Goal: Task Accomplishment & Management: Use online tool/utility

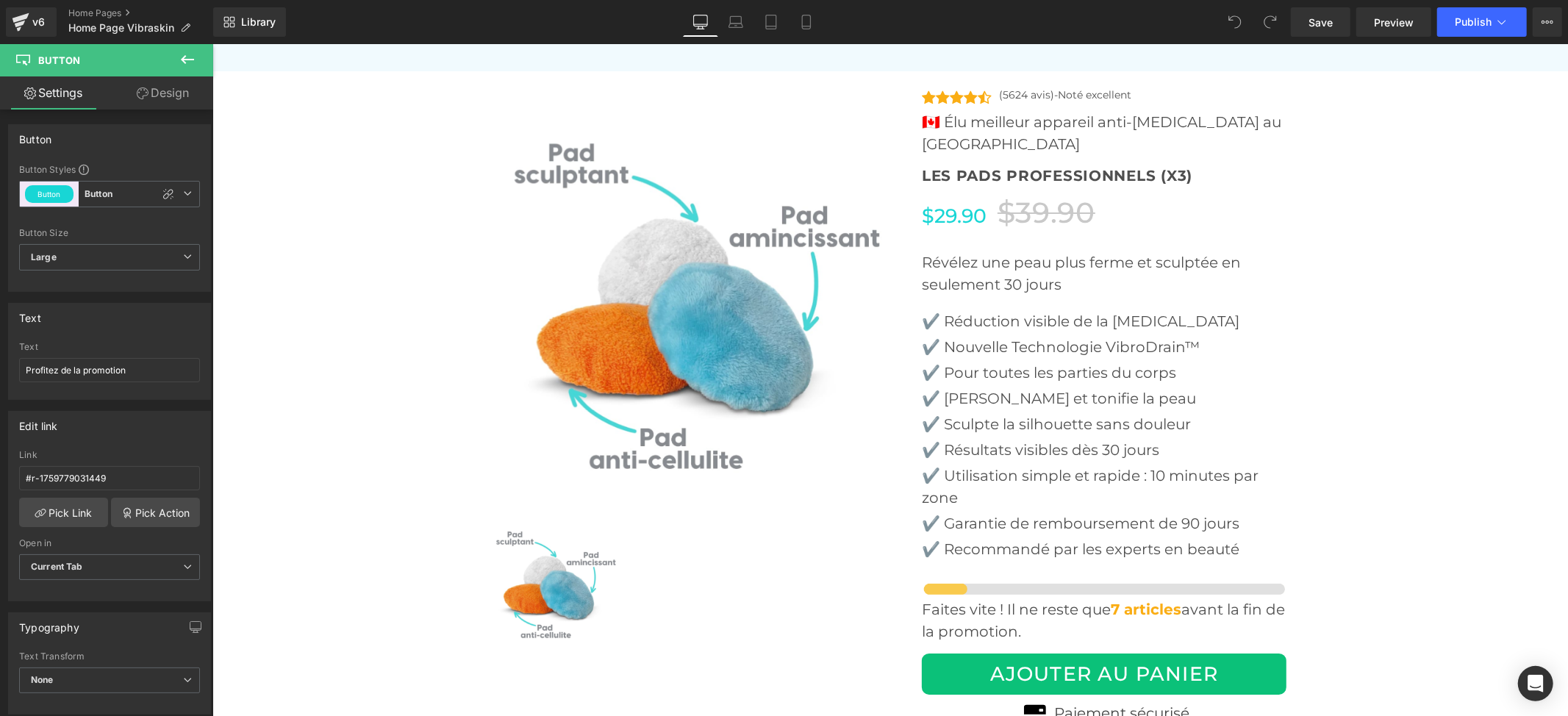
scroll to position [4606, 0]
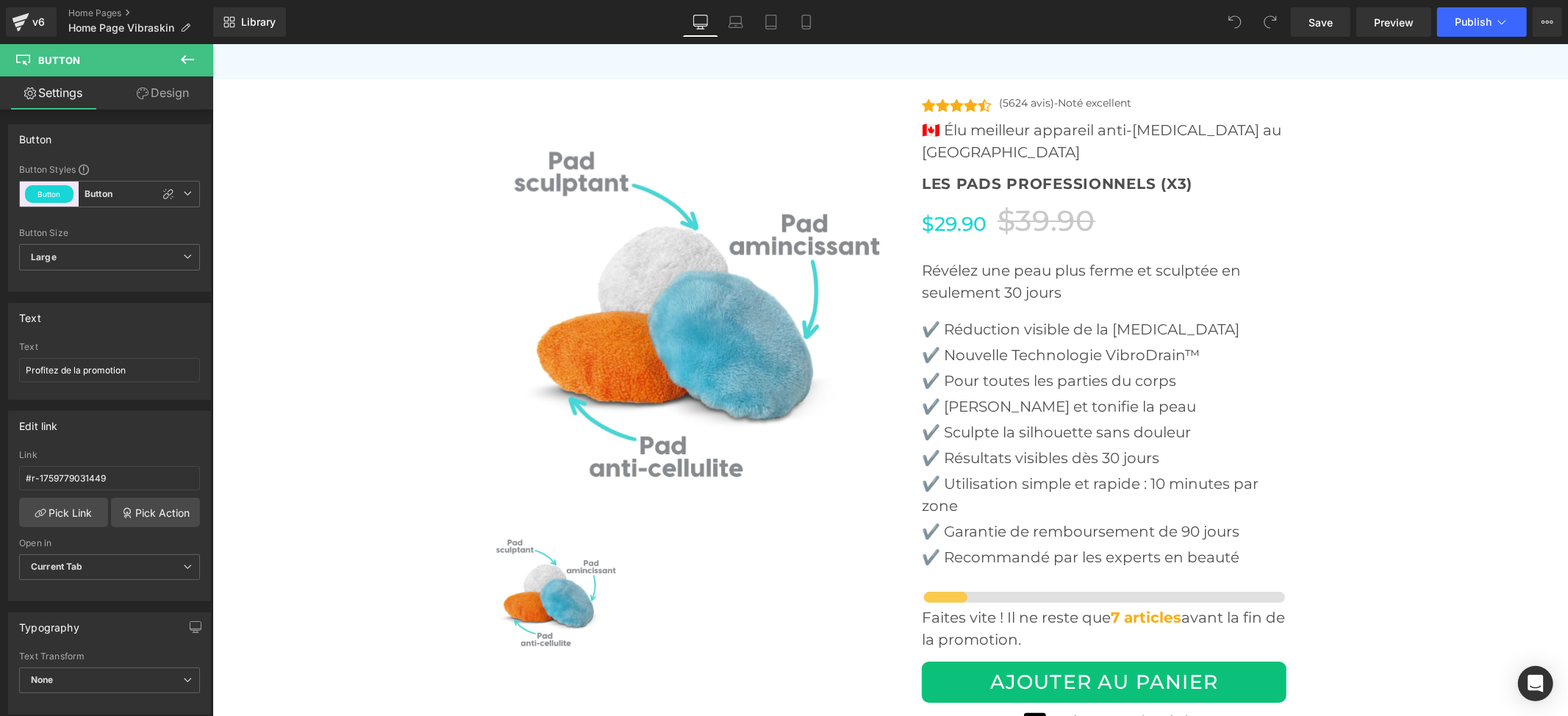
click at [705, 271] on img at bounding box center [689, 308] width 404 height 404
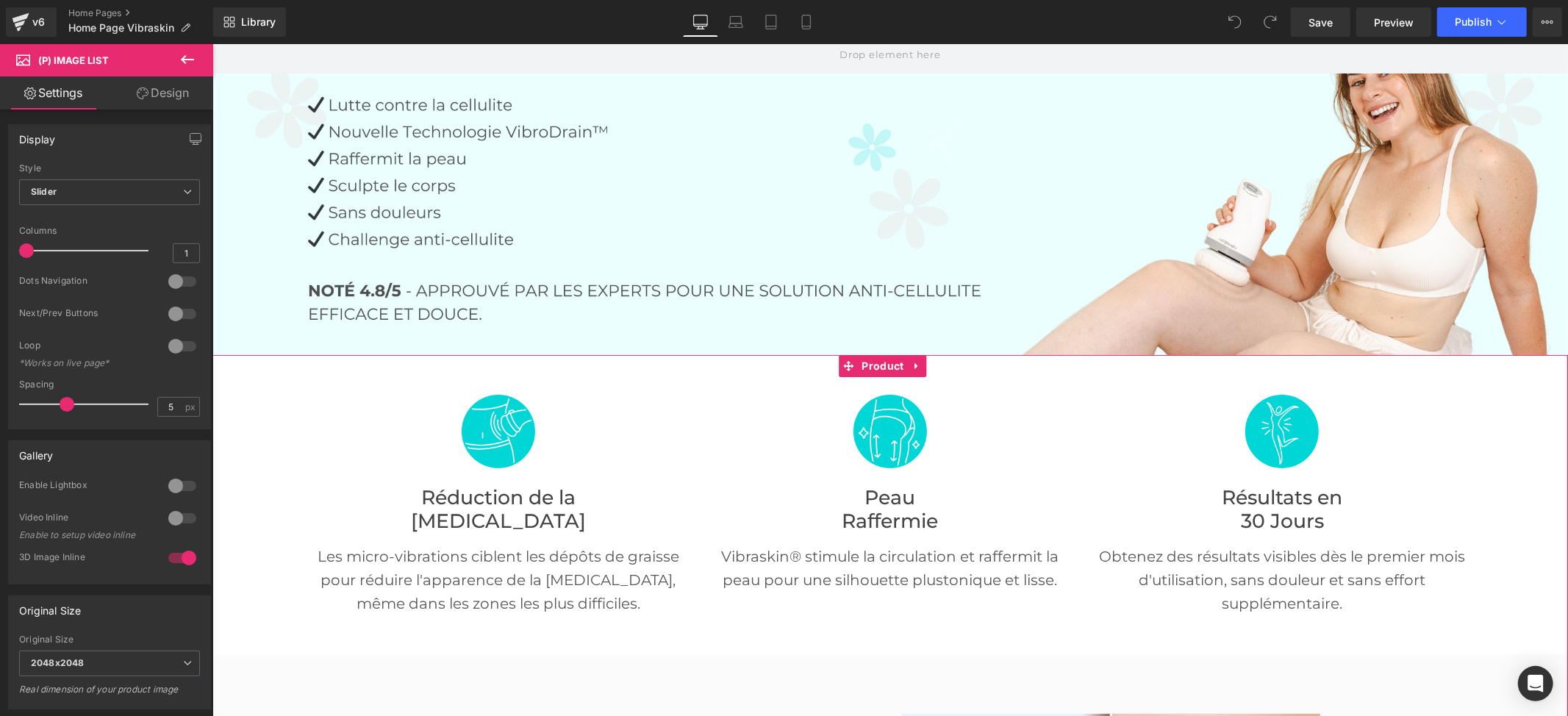
scroll to position [98, 0]
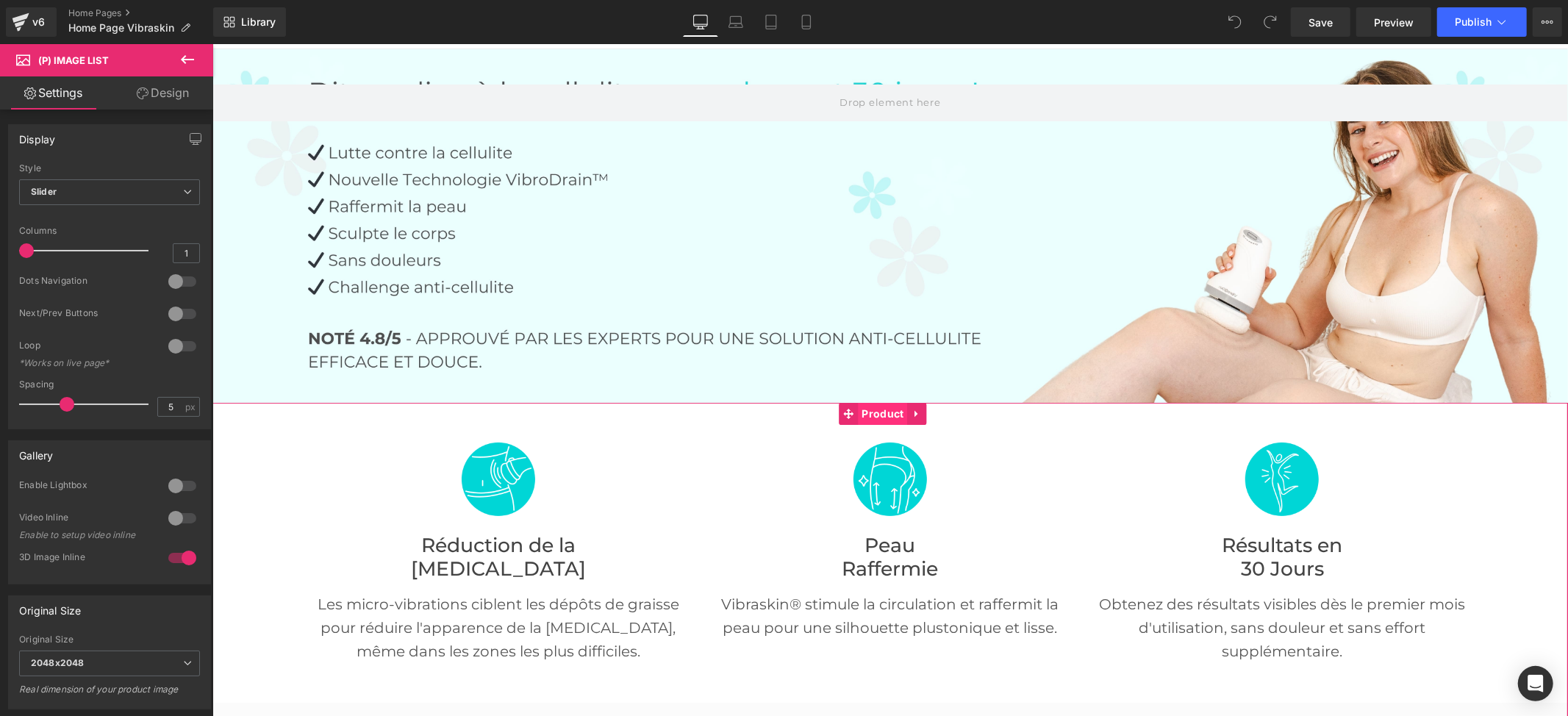
click at [873, 406] on span "Product" at bounding box center [882, 412] width 49 height 22
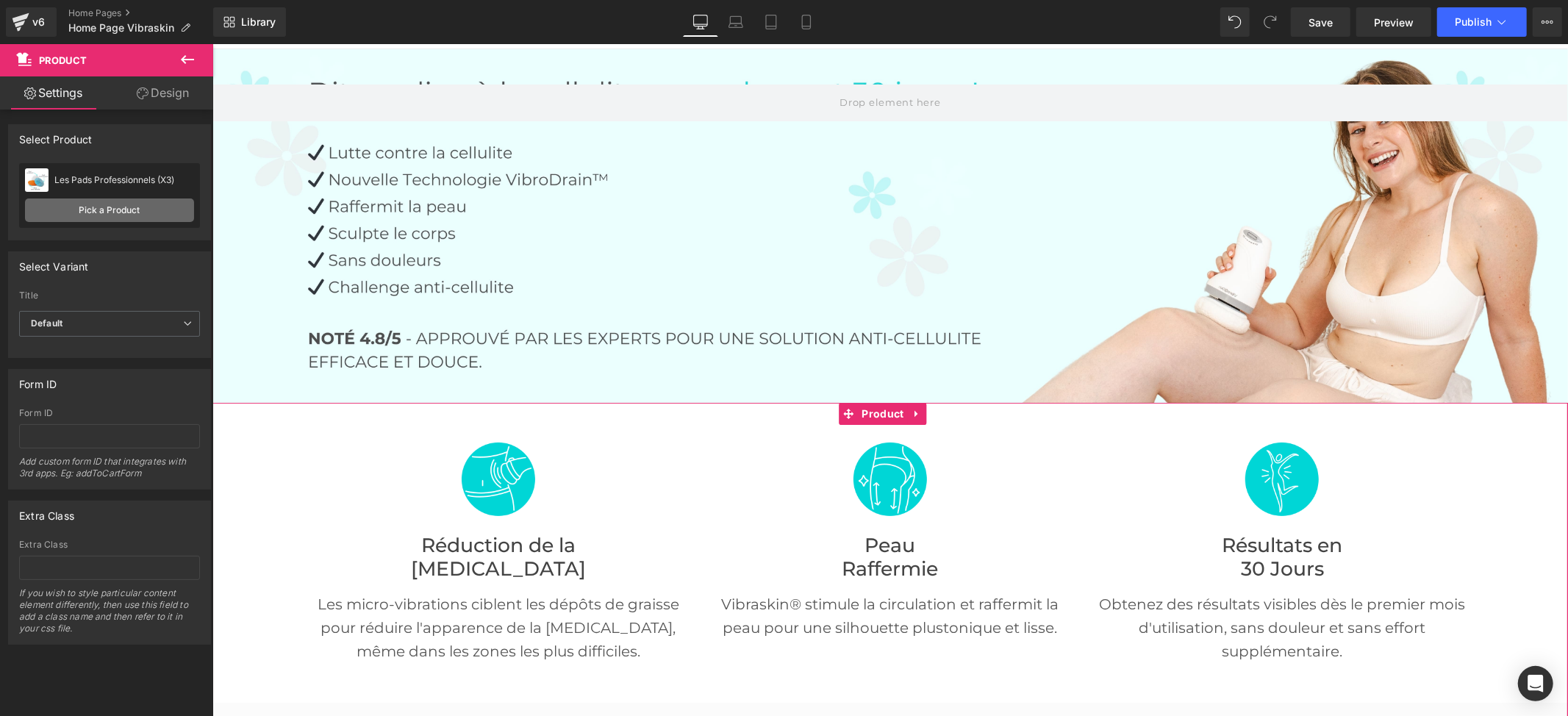
click at [113, 210] on link "Pick a Product" at bounding box center [109, 210] width 169 height 23
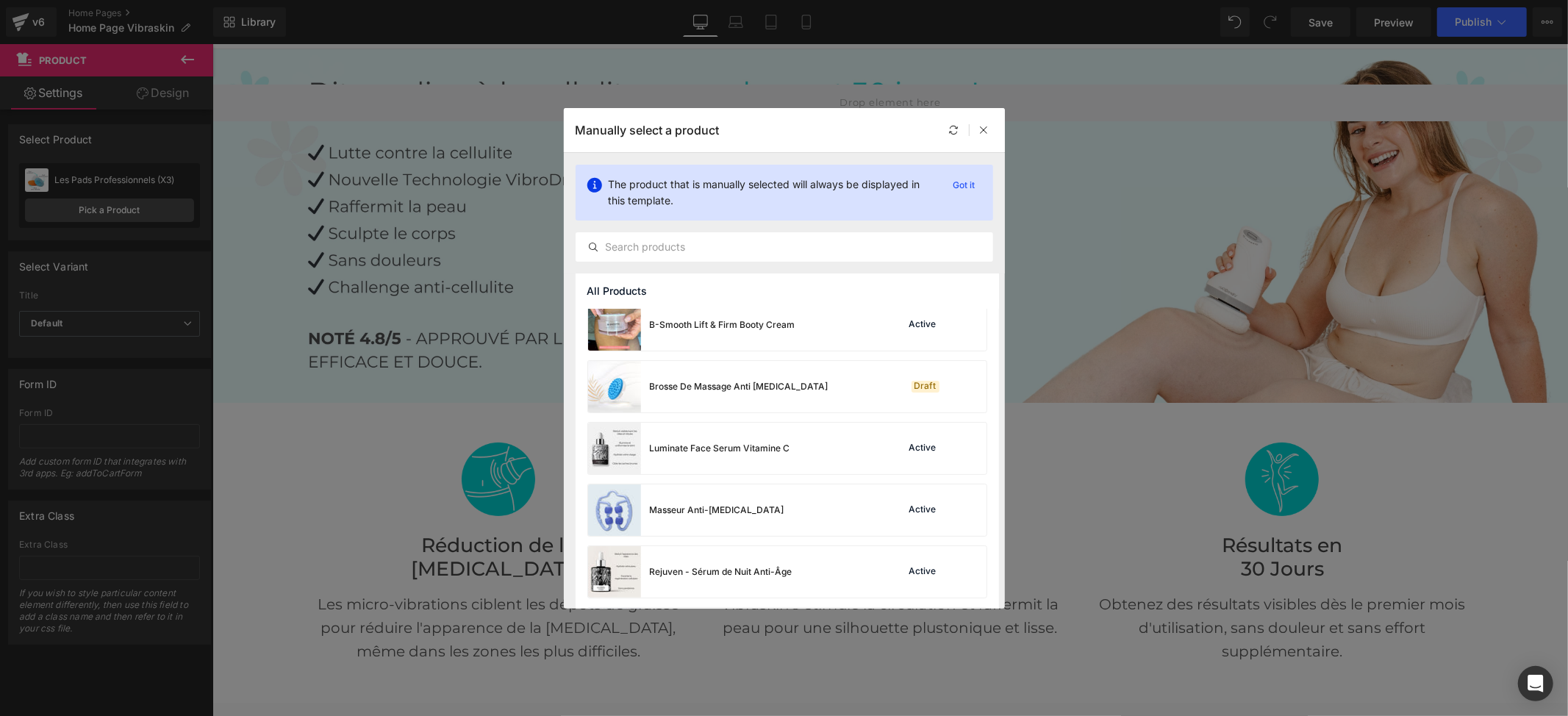
scroll to position [259, 0]
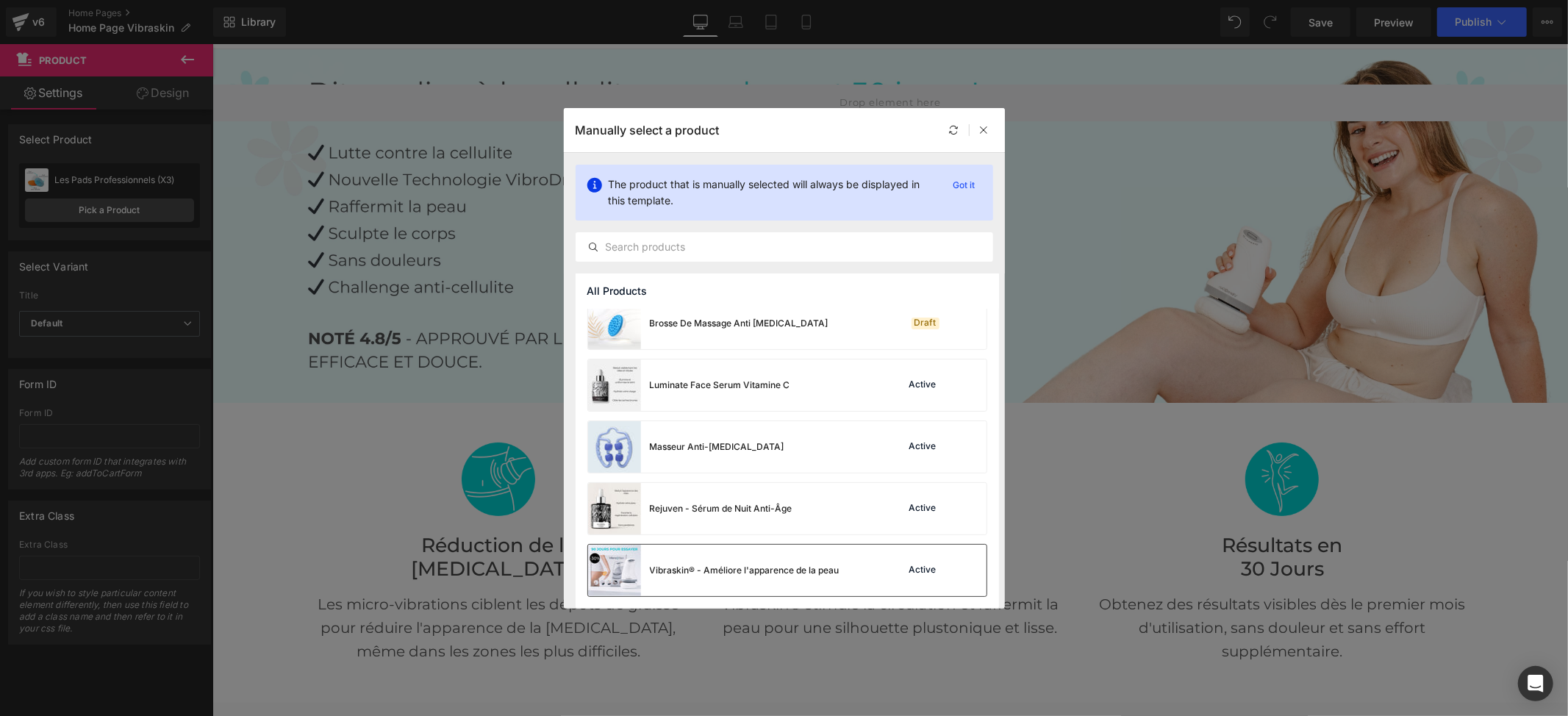
click at [721, 565] on div "Vibraskin® - Améliore l'apparence de la peau" at bounding box center [745, 570] width 190 height 13
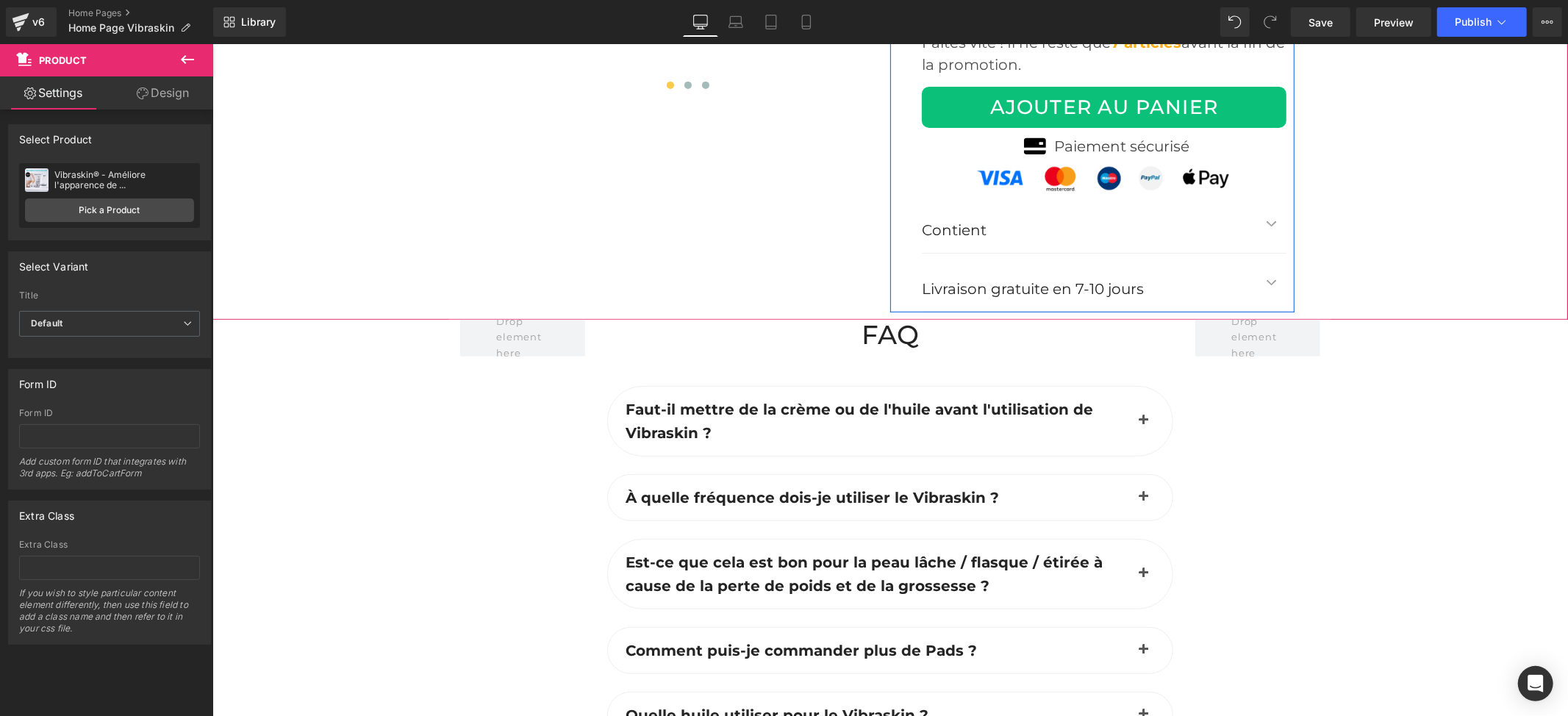
scroll to position [5882, 0]
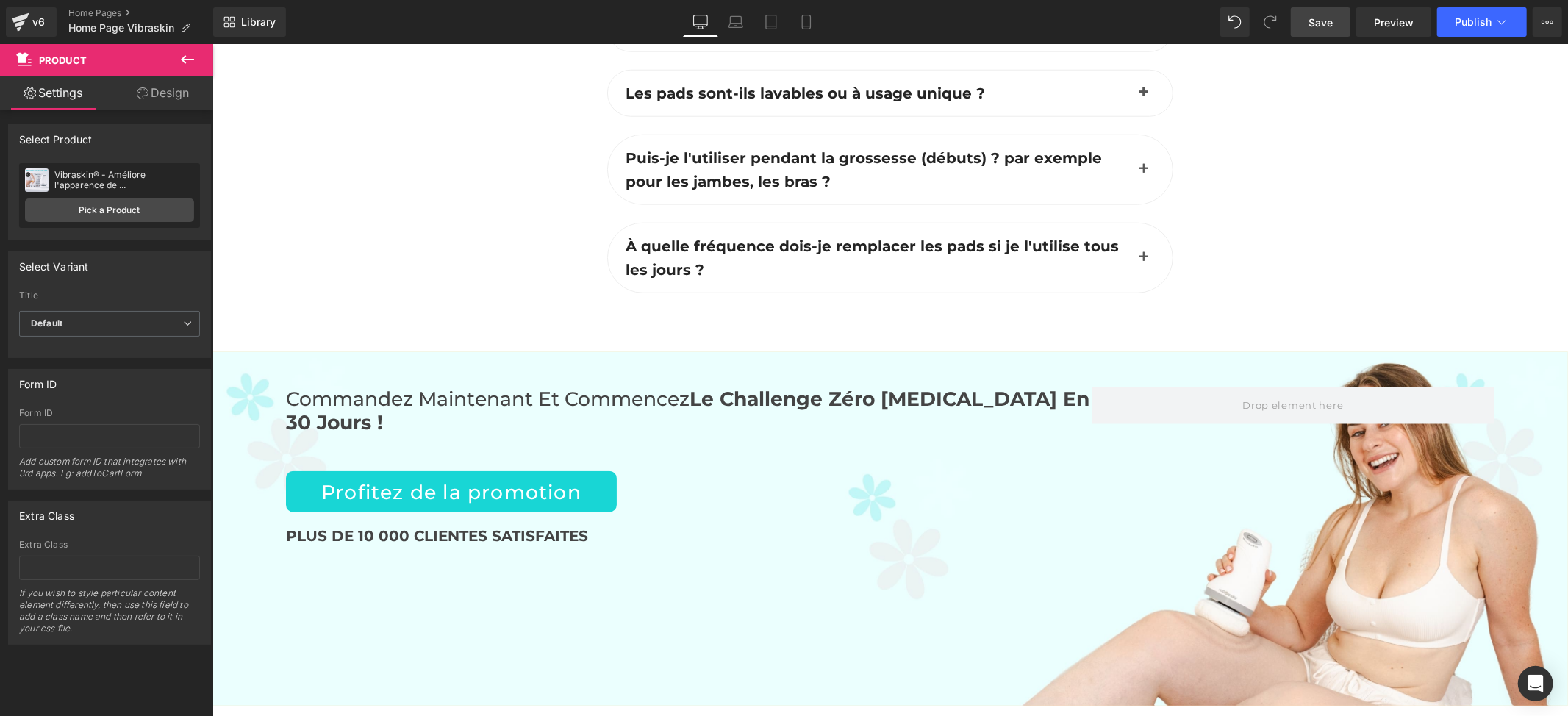
click at [1310, 18] on span "Save" at bounding box center [1321, 22] width 24 height 15
click at [1479, 18] on span "Publish" at bounding box center [1473, 22] width 37 height 12
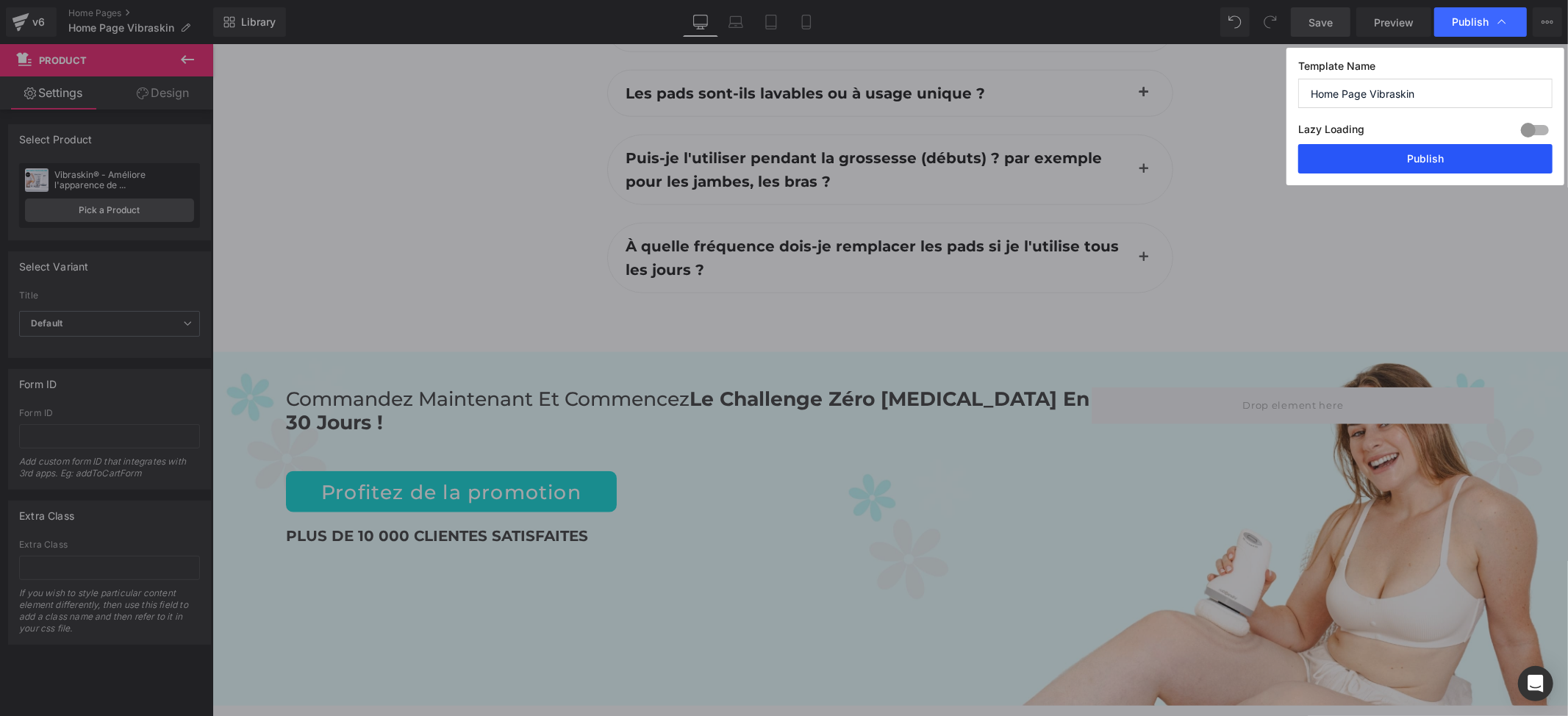
click at [1392, 156] on button "Publish" at bounding box center [1425, 158] width 254 height 30
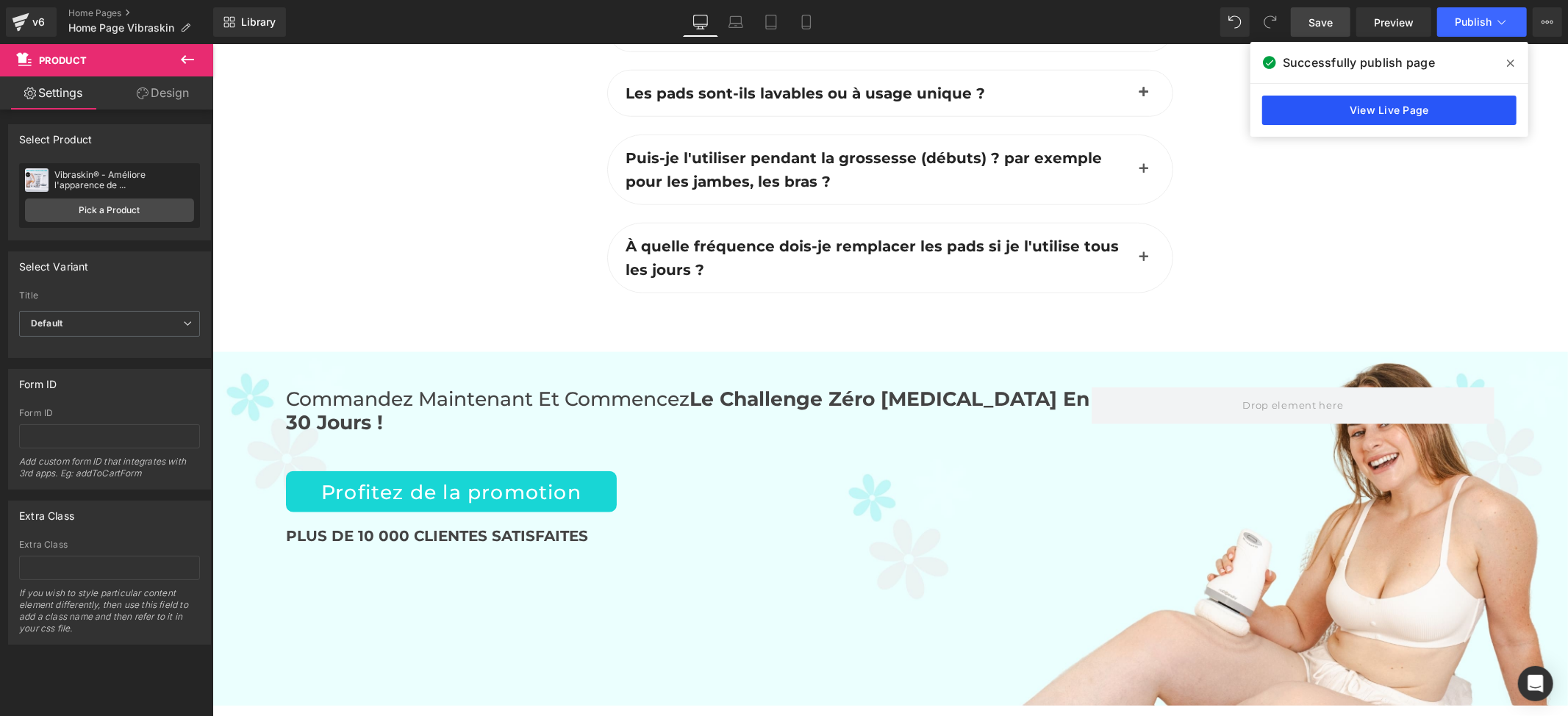
drag, startPoint x: 1359, startPoint y: 113, endPoint x: 1159, endPoint y: 137, distance: 201.4
click at [1359, 113] on link "View Live Page" at bounding box center [1389, 110] width 254 height 30
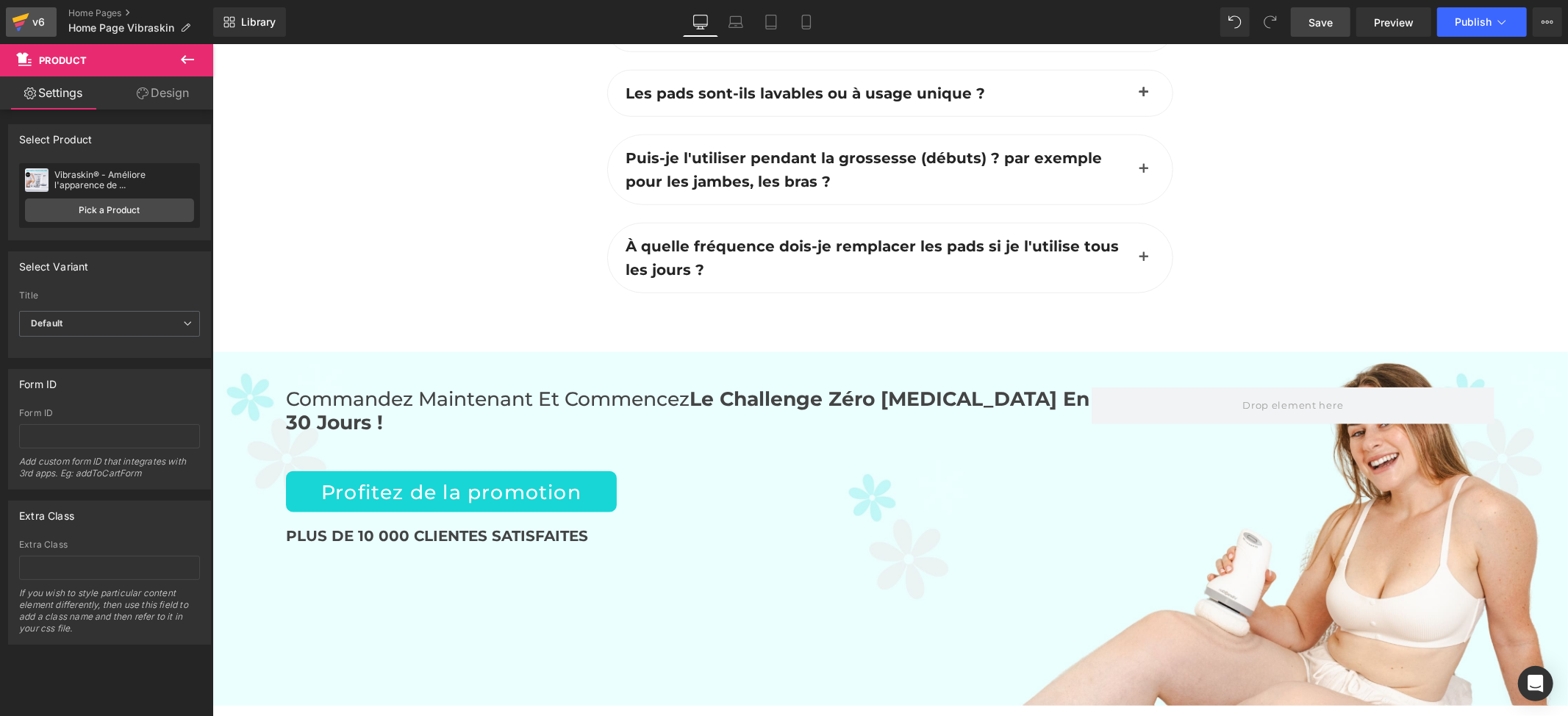
click at [36, 23] on div "v6" at bounding box center [39, 22] width 18 height 19
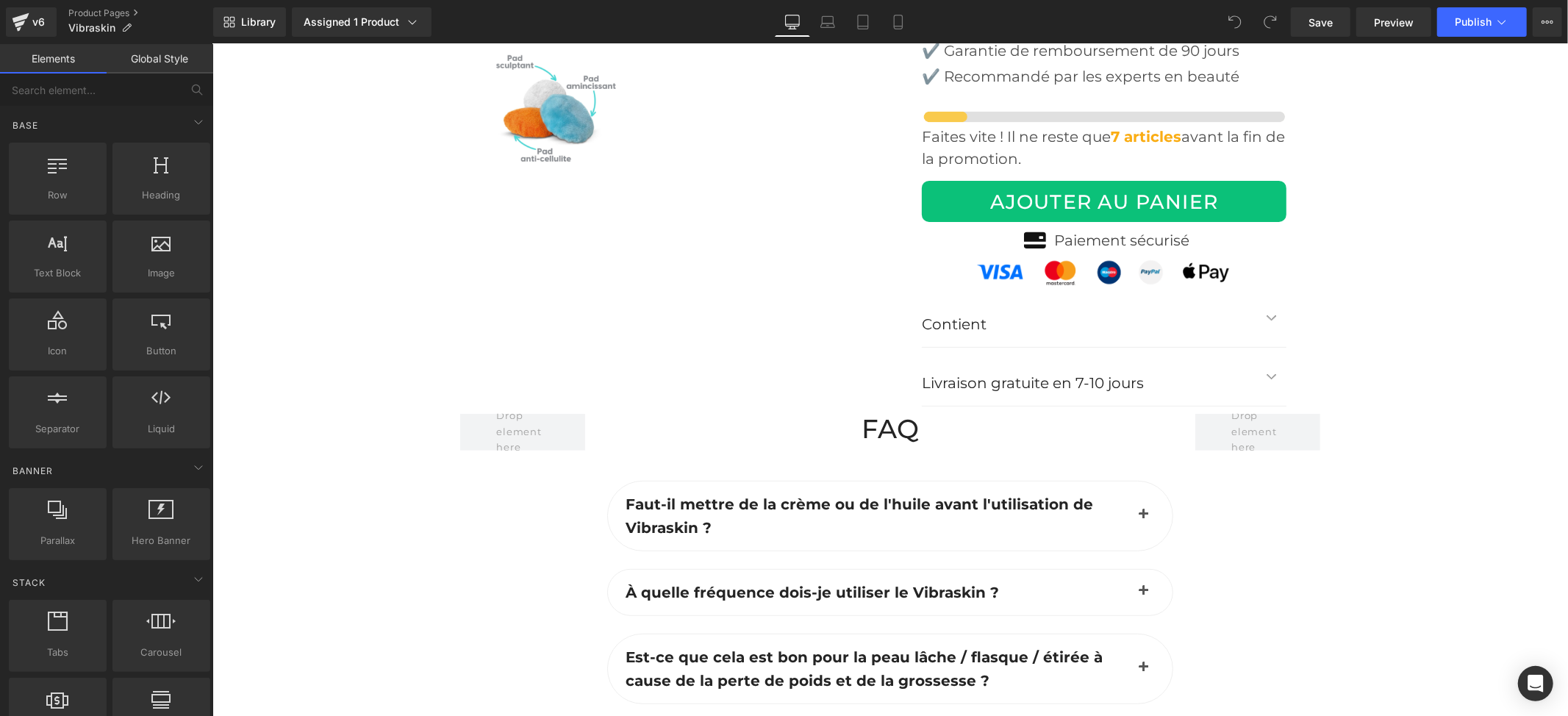
scroll to position [4606, 0]
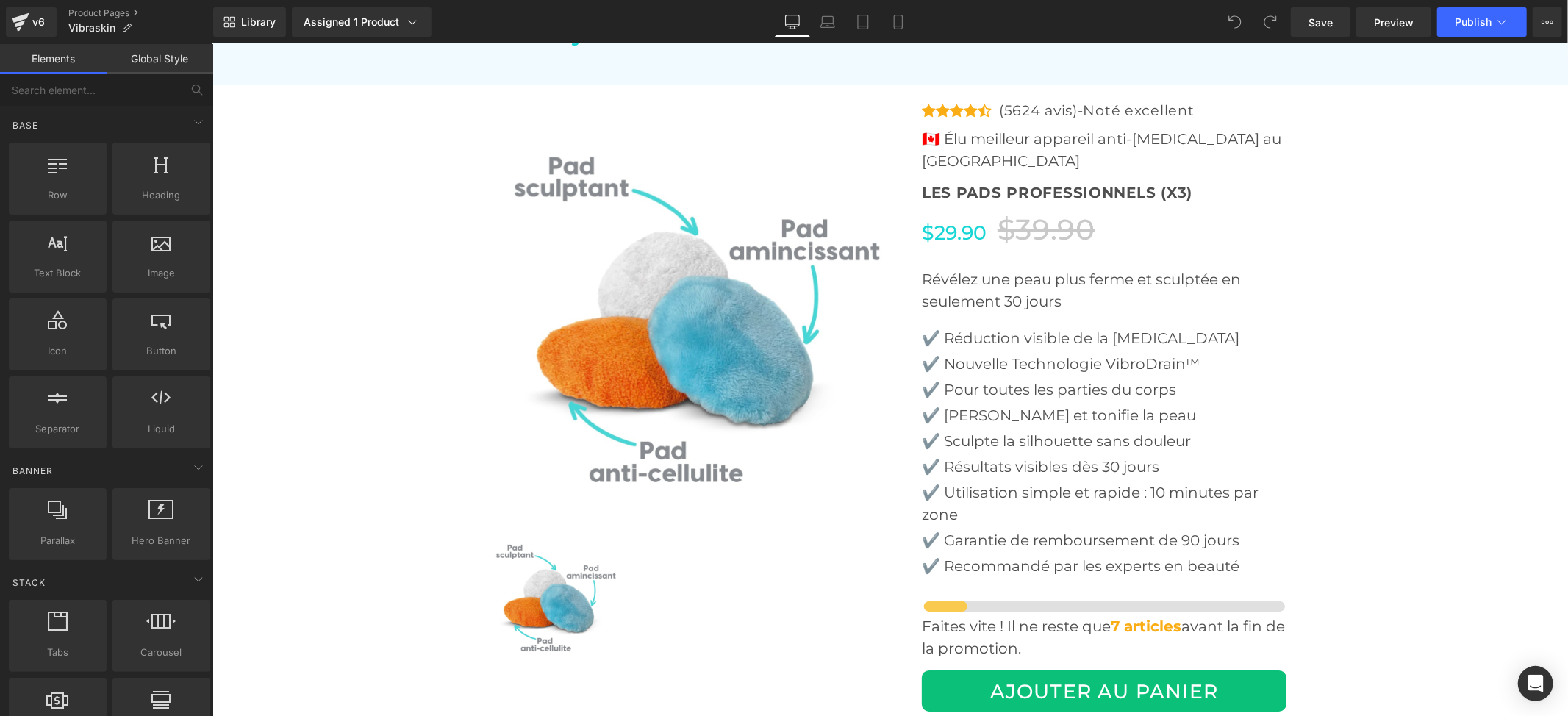
drag, startPoint x: 736, startPoint y: 344, endPoint x: 705, endPoint y: 353, distance: 32.3
click at [736, 344] on img at bounding box center [689, 313] width 404 height 404
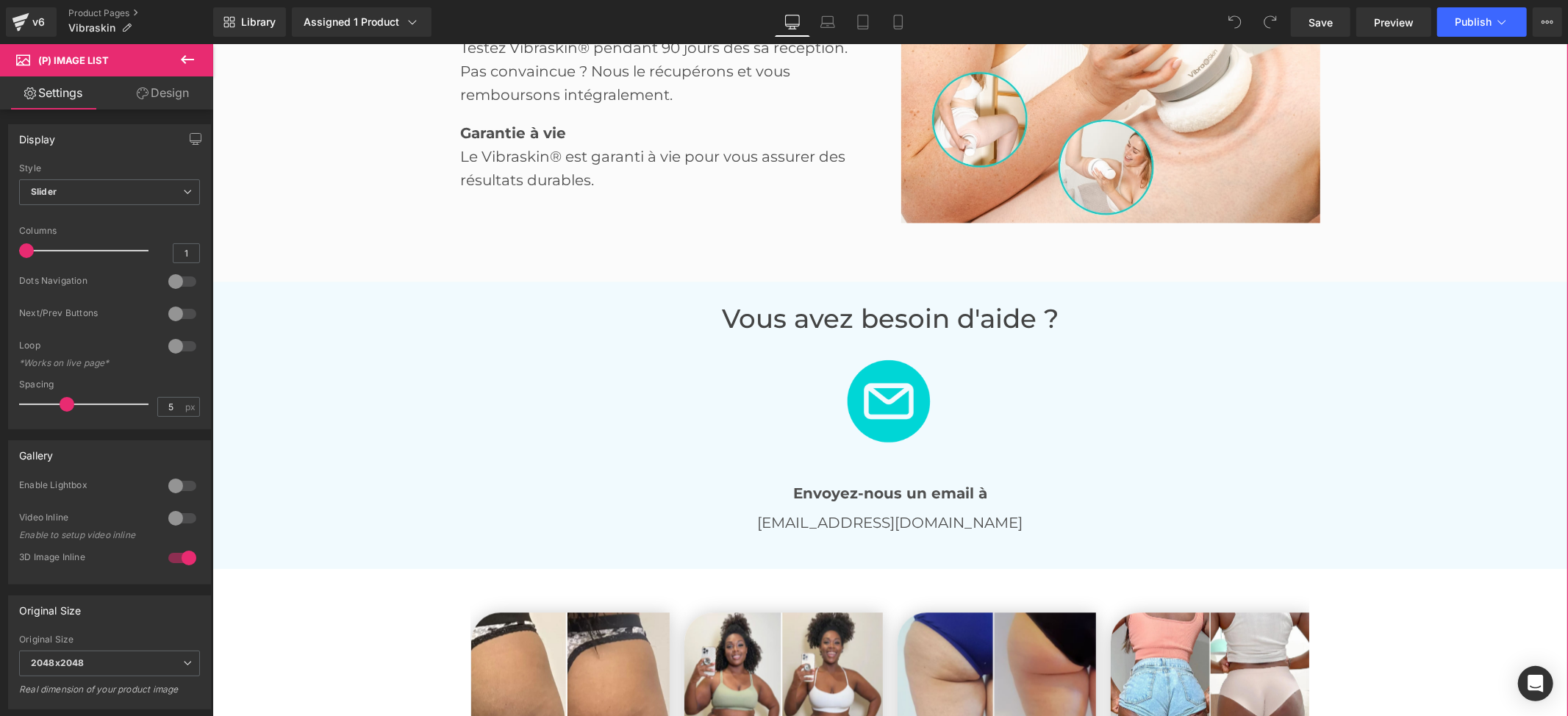
scroll to position [2059, 0]
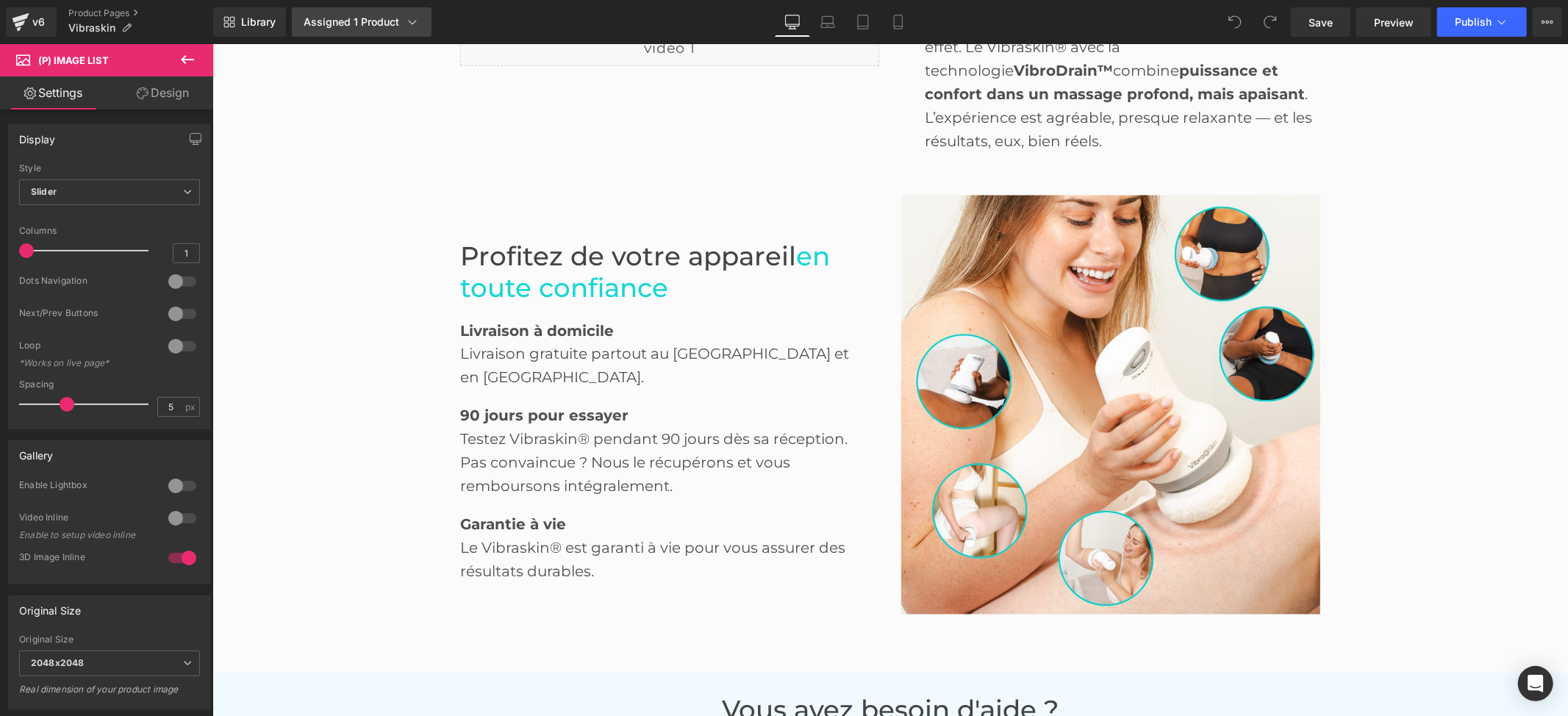
click at [357, 28] on div "Assigned 1 Product" at bounding box center [361, 21] width 116 height 14
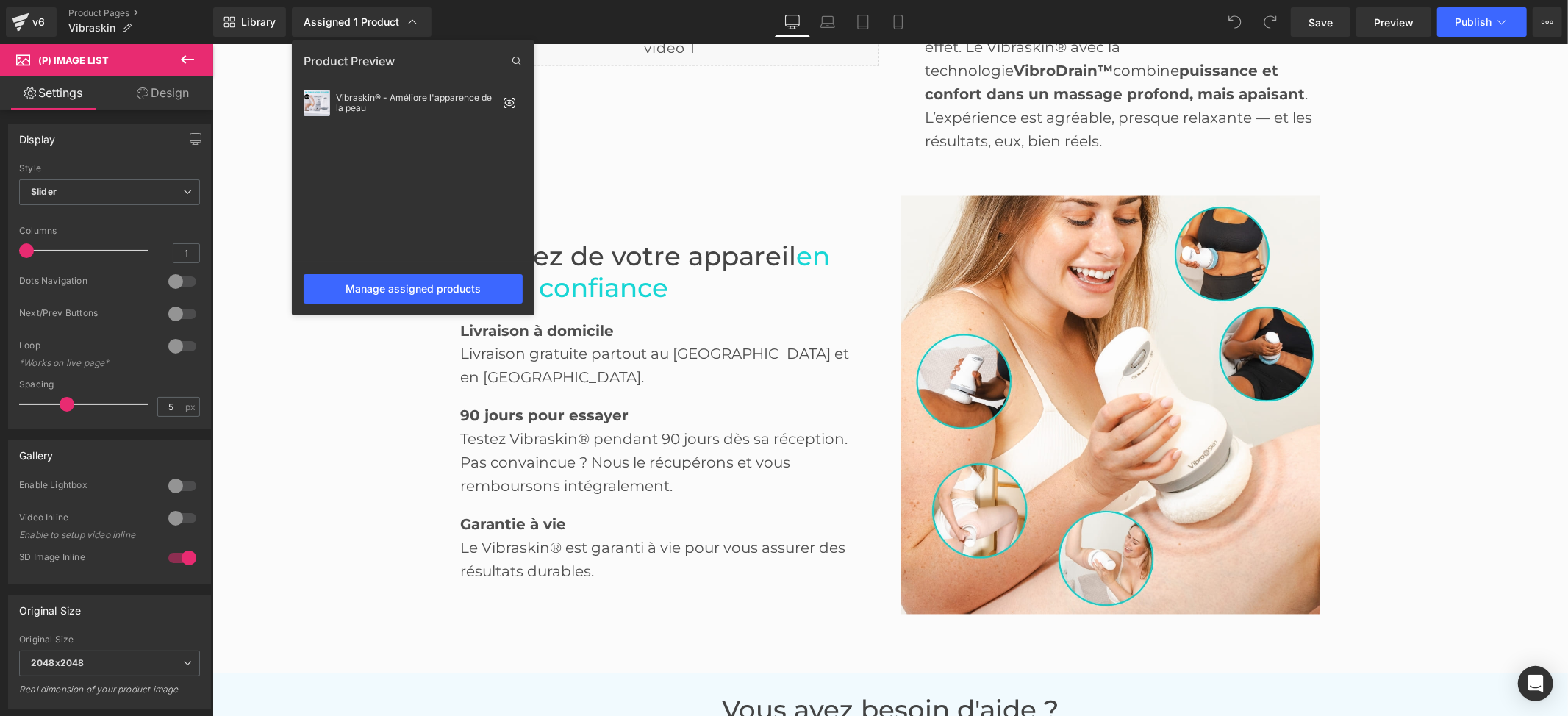
click at [798, 225] on div at bounding box center [890, 380] width 1355 height 672
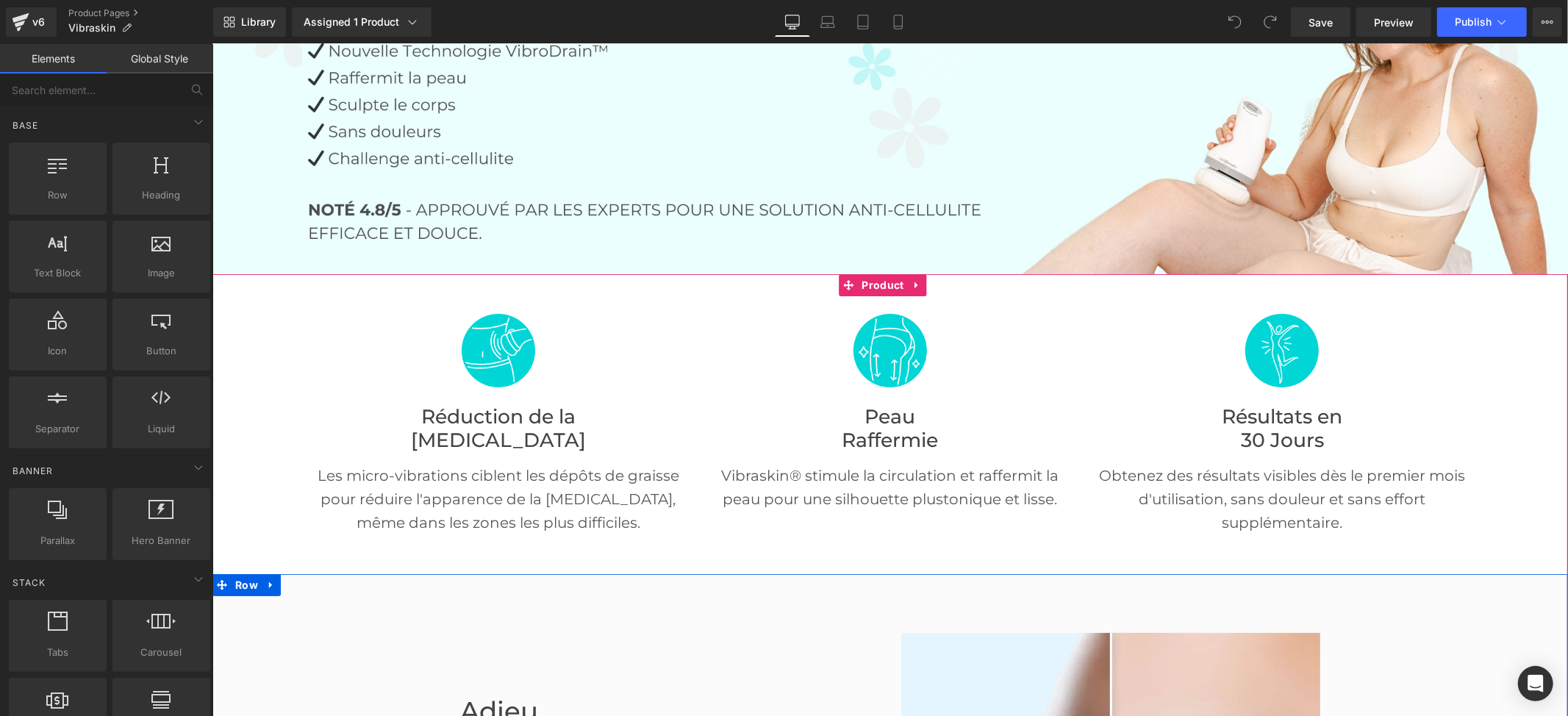
scroll to position [98, 0]
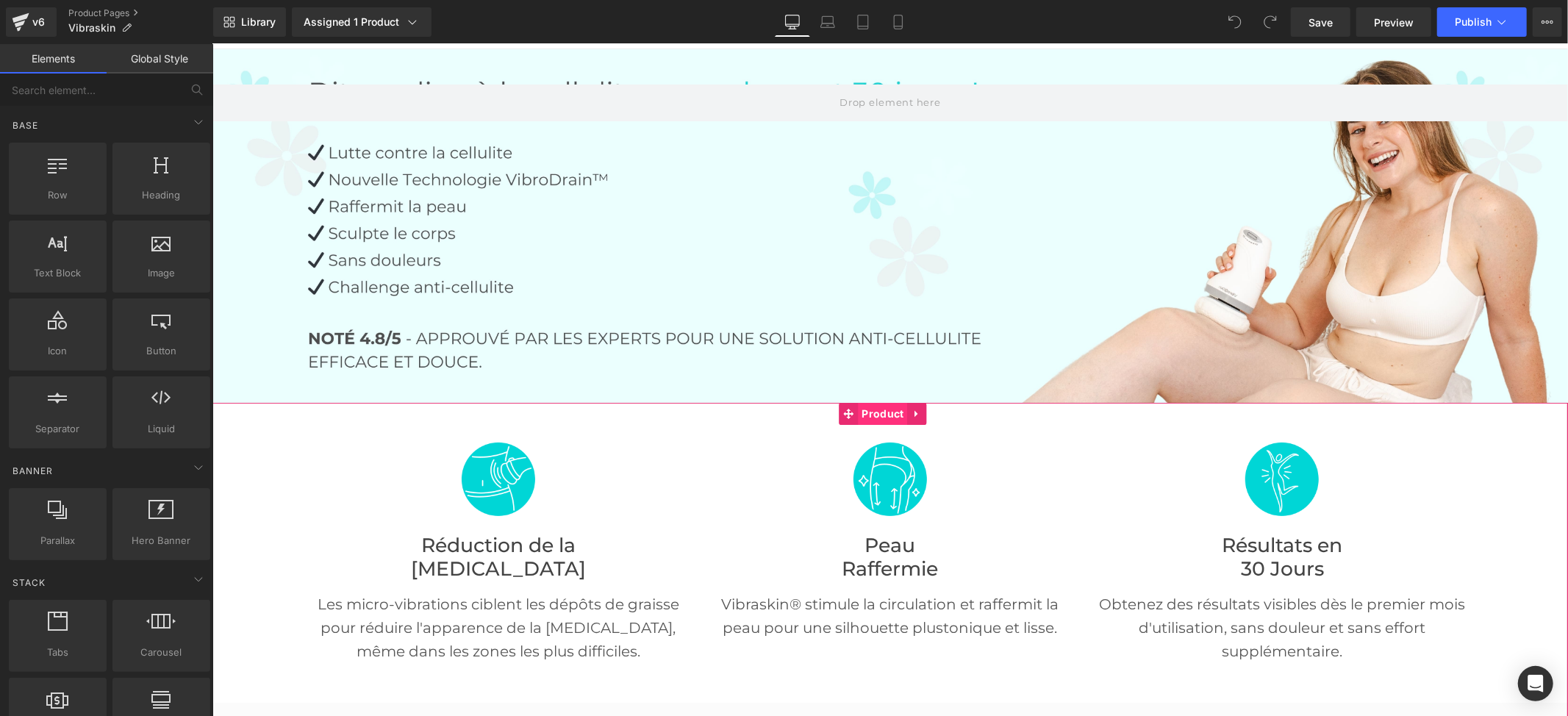
click at [873, 412] on span "Product" at bounding box center [882, 412] width 49 height 22
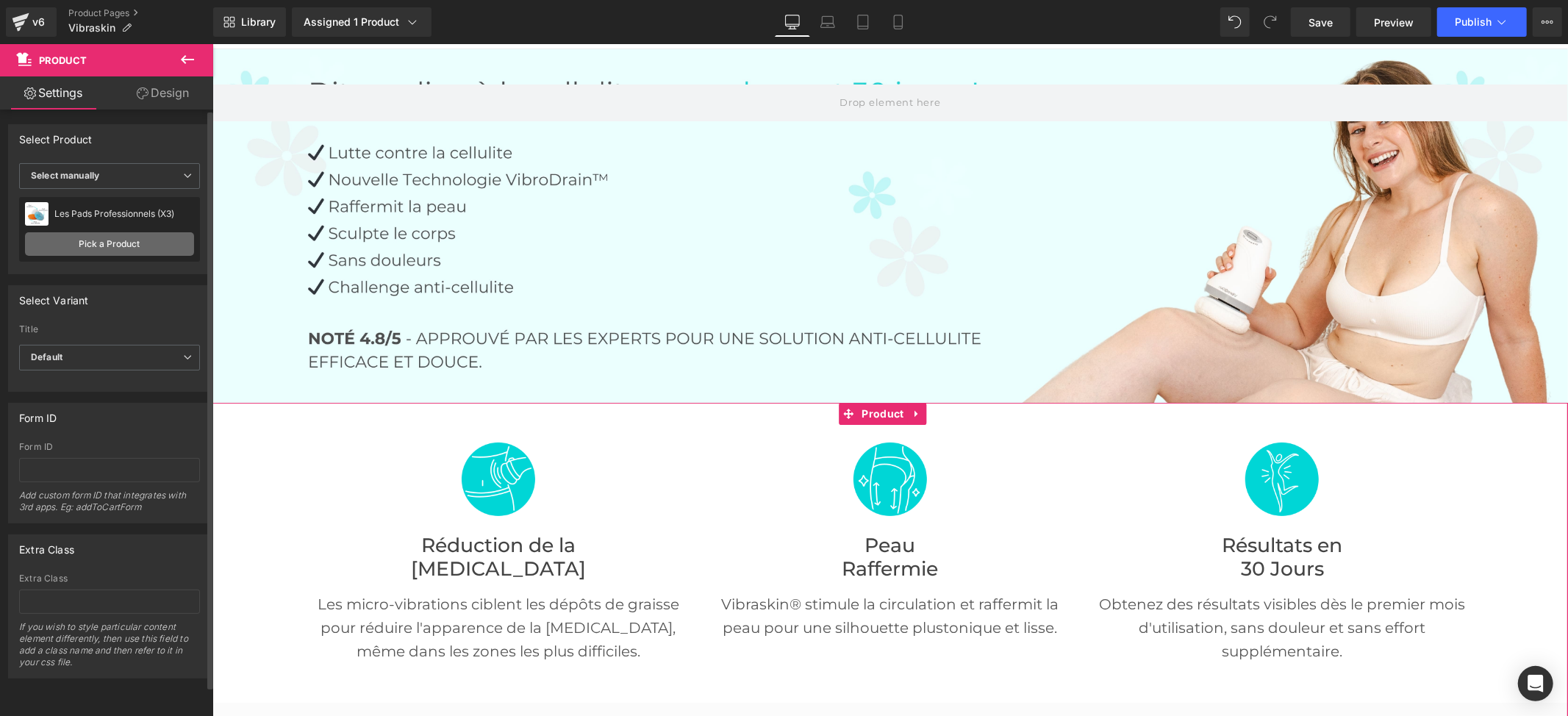
click at [134, 256] on link "Pick a Product" at bounding box center [109, 244] width 169 height 23
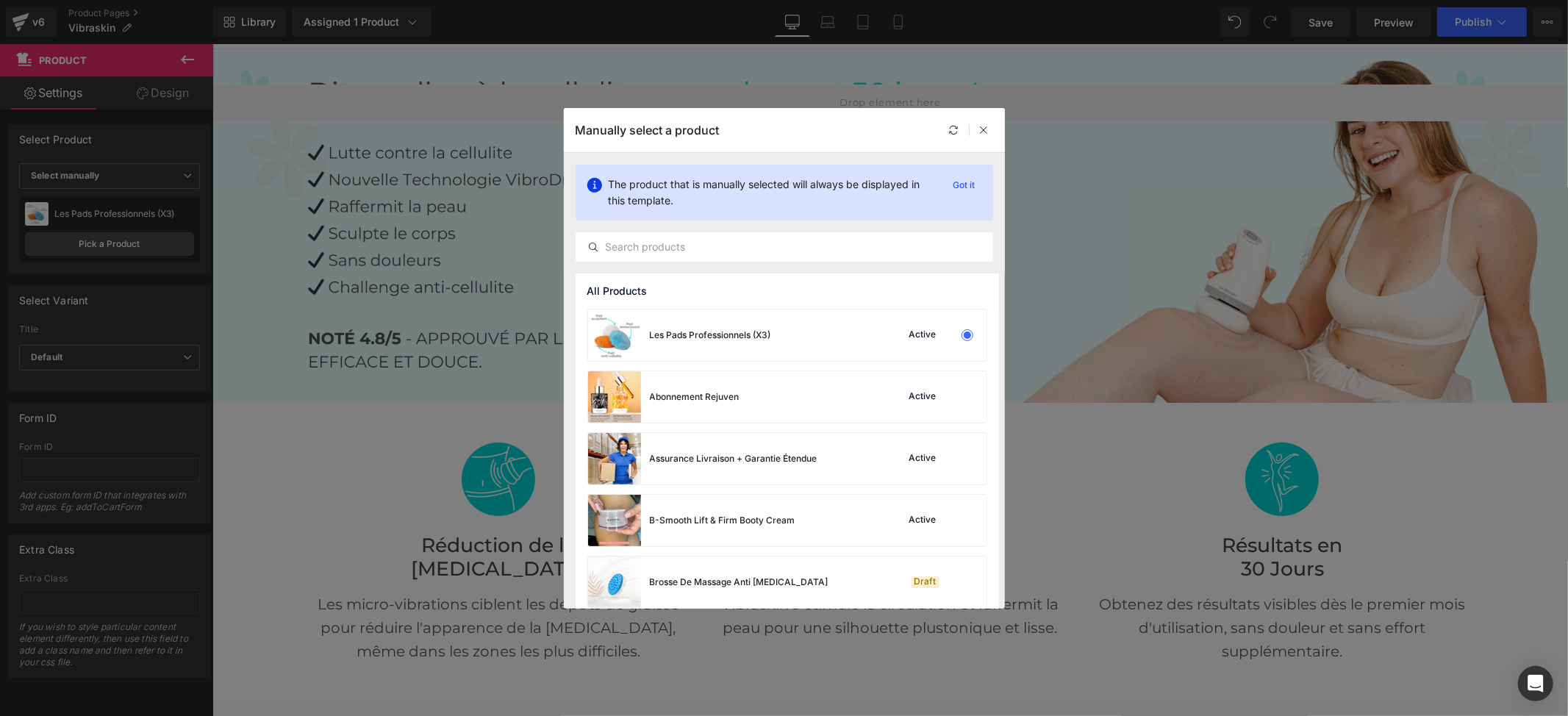
scroll to position [259, 0]
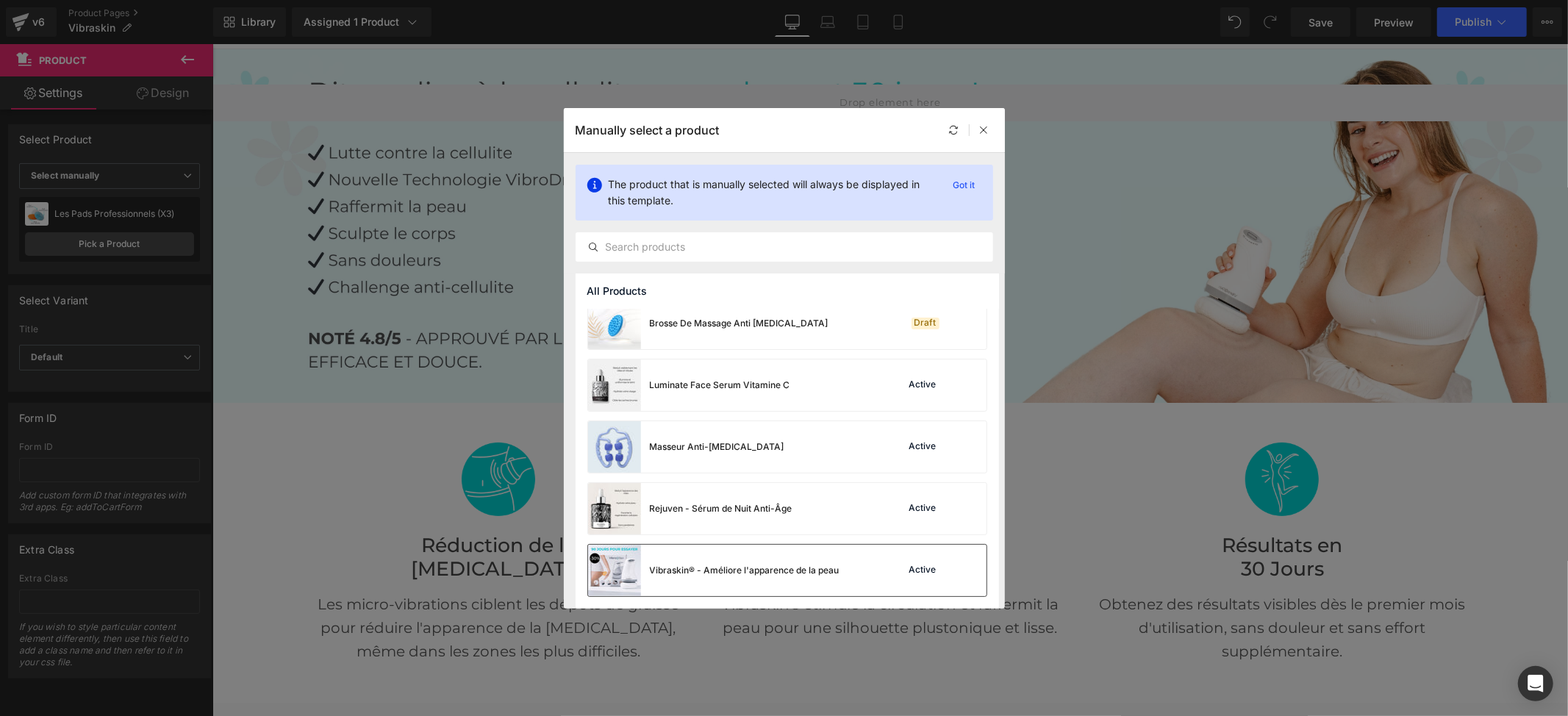
click at [674, 574] on div "Vibraskin® - Améliore l'apparence de la peau" at bounding box center [745, 570] width 190 height 13
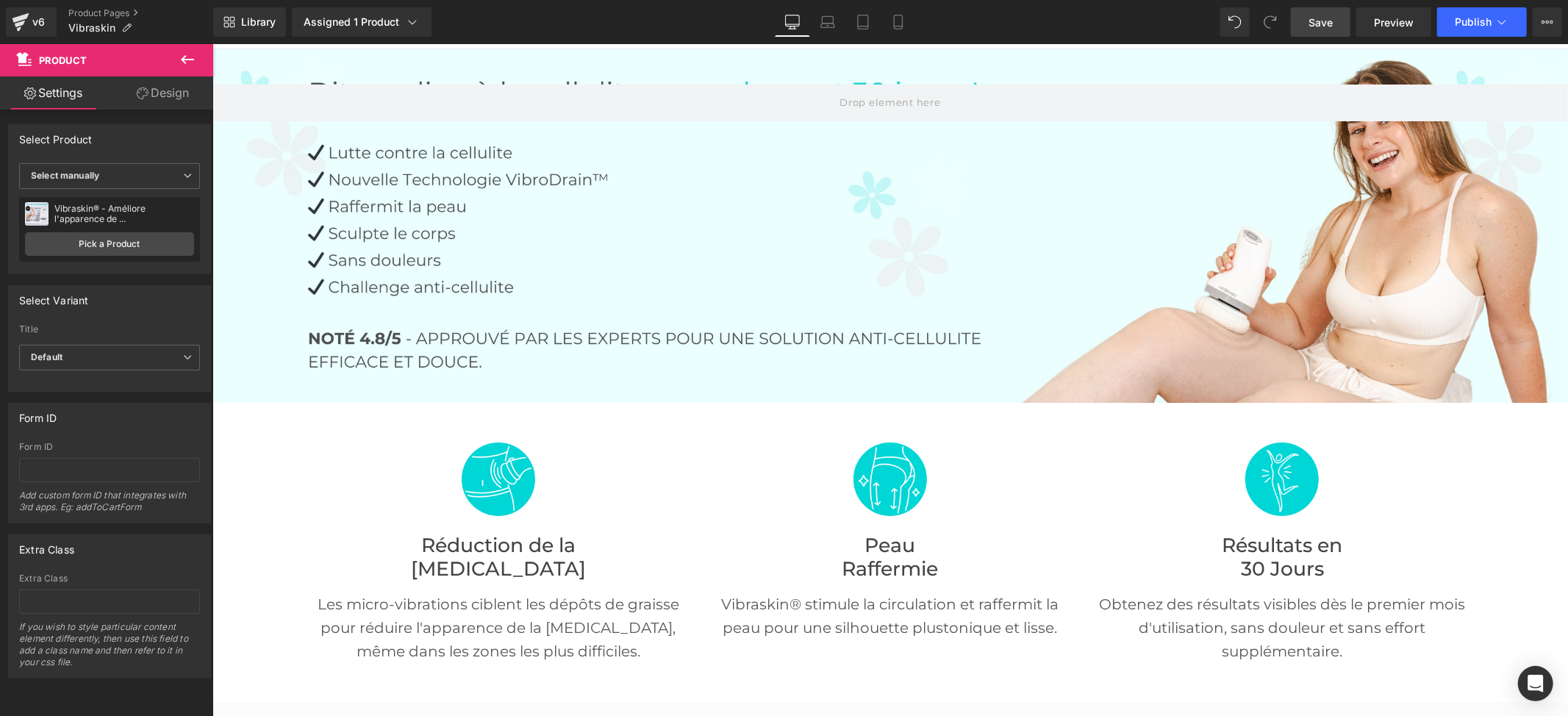
click at [1321, 24] on span "Save" at bounding box center [1321, 22] width 24 height 15
click at [1462, 23] on span "Publish" at bounding box center [1473, 22] width 37 height 12
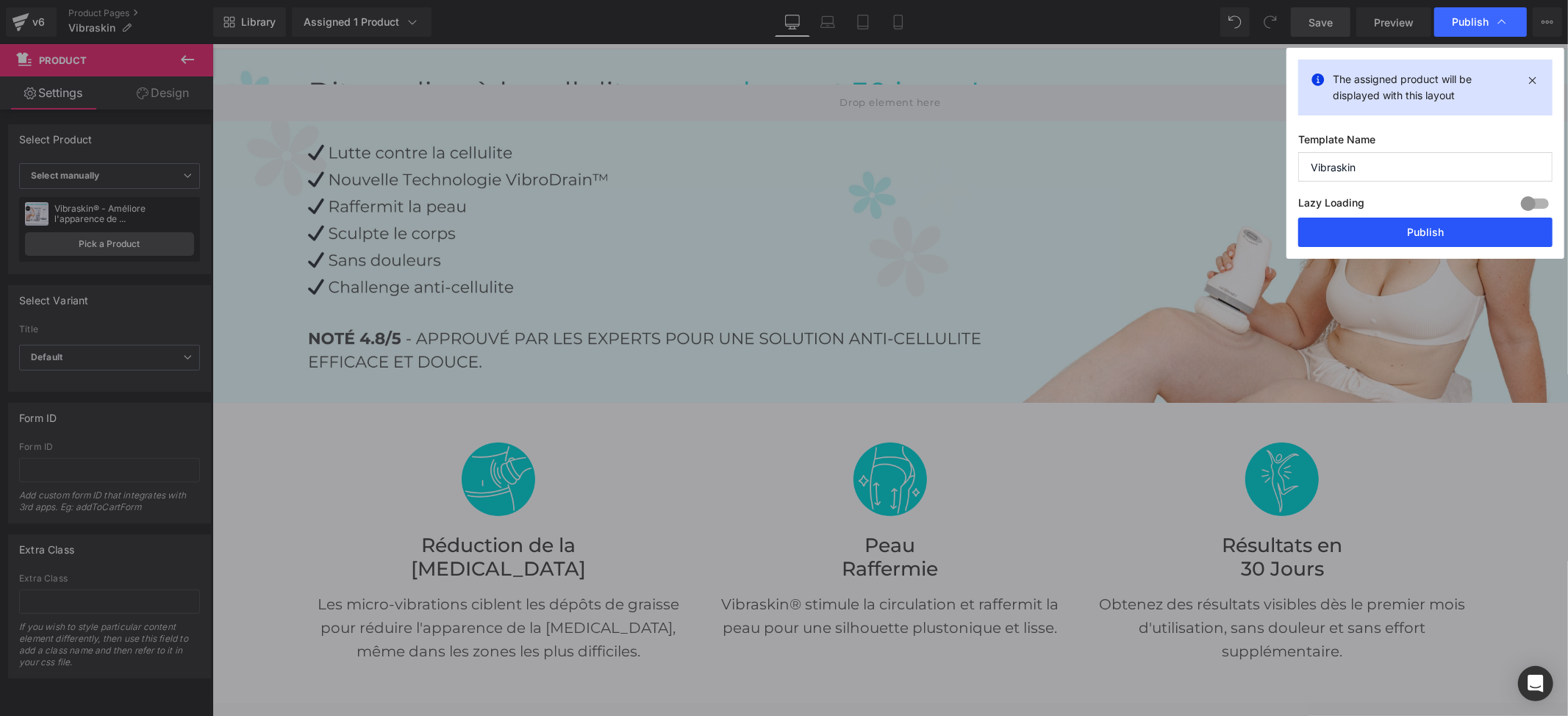
click at [1397, 234] on button "Publish" at bounding box center [1425, 232] width 254 height 30
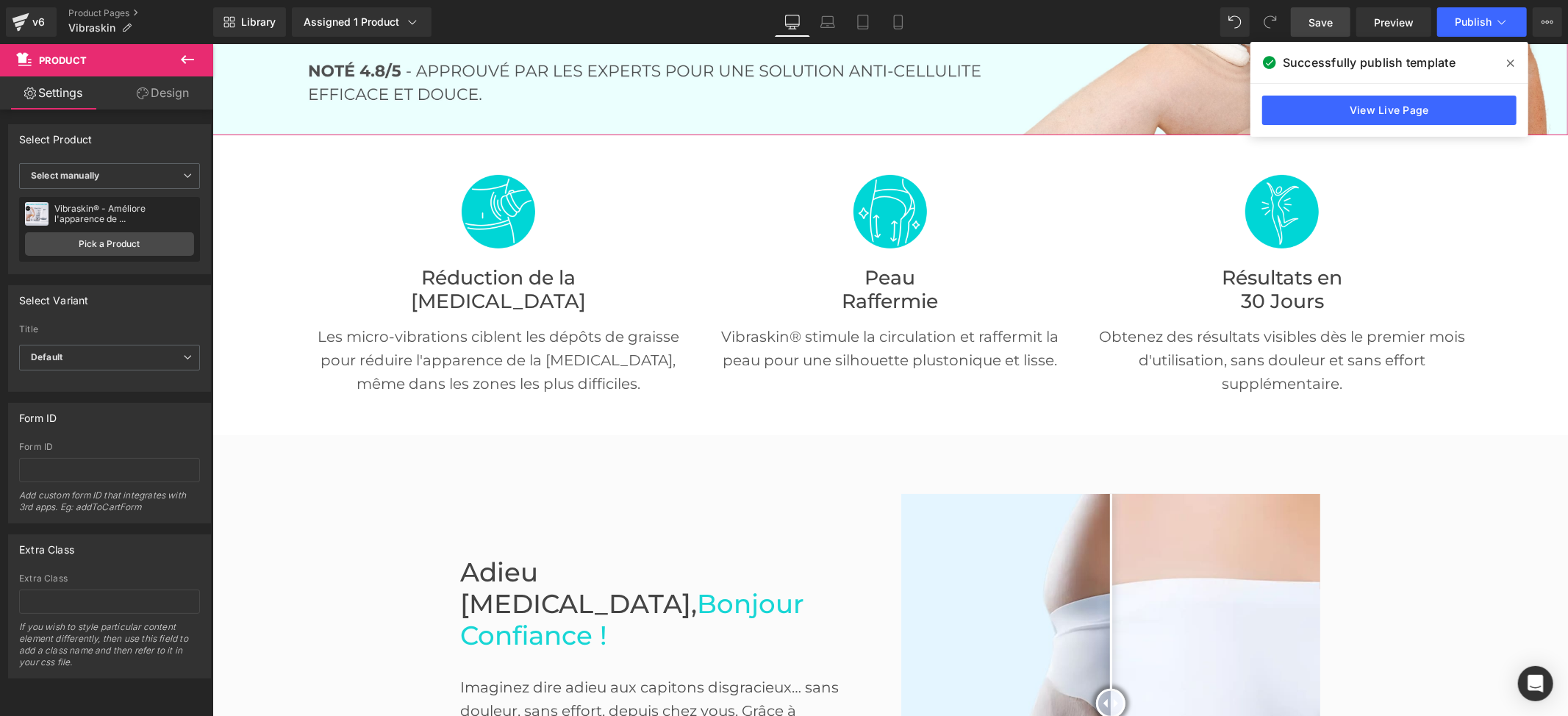
scroll to position [0, 0]
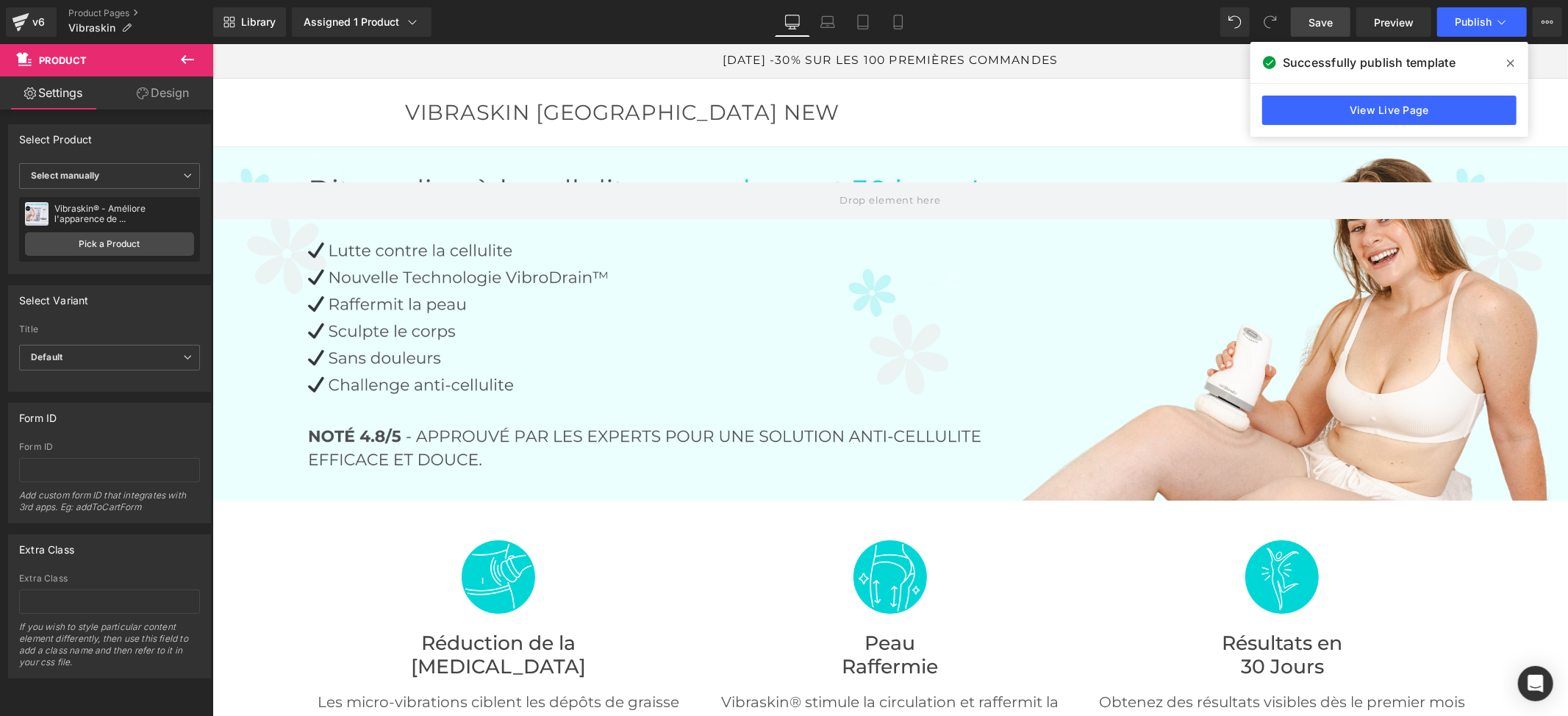
click at [1509, 58] on icon at bounding box center [1510, 64] width 8 height 12
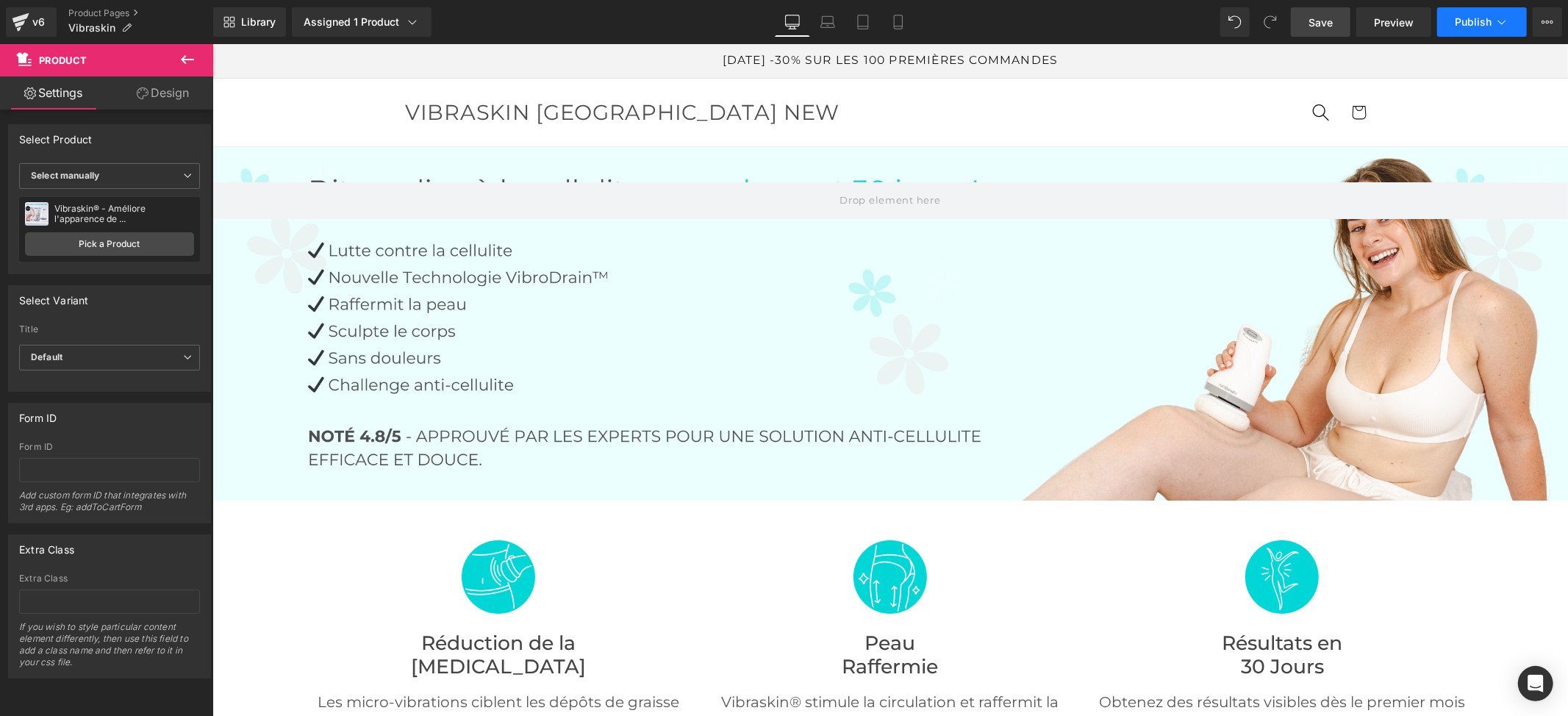
click at [1502, 14] on icon at bounding box center [1501, 21] width 14 height 14
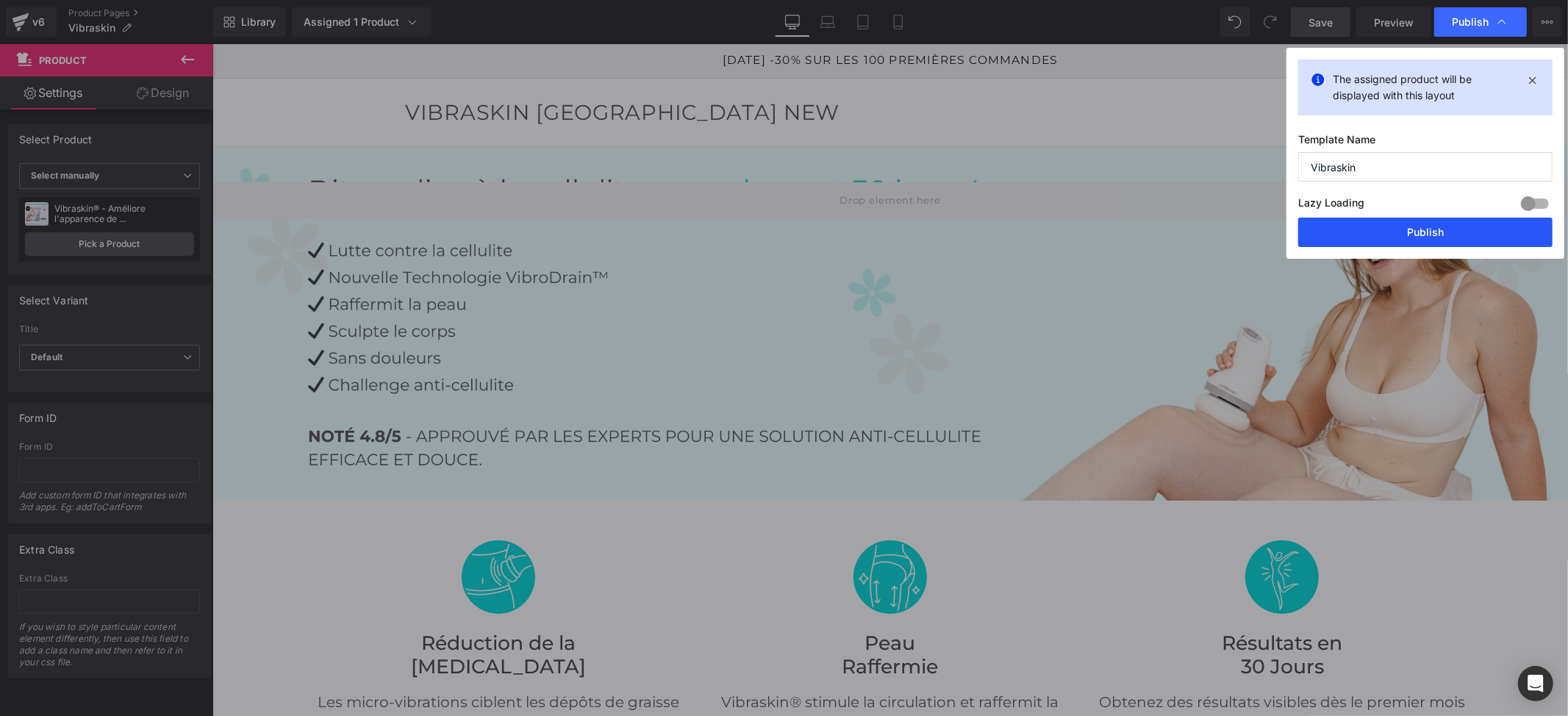
click at [1417, 226] on button "Publish" at bounding box center [1425, 232] width 254 height 30
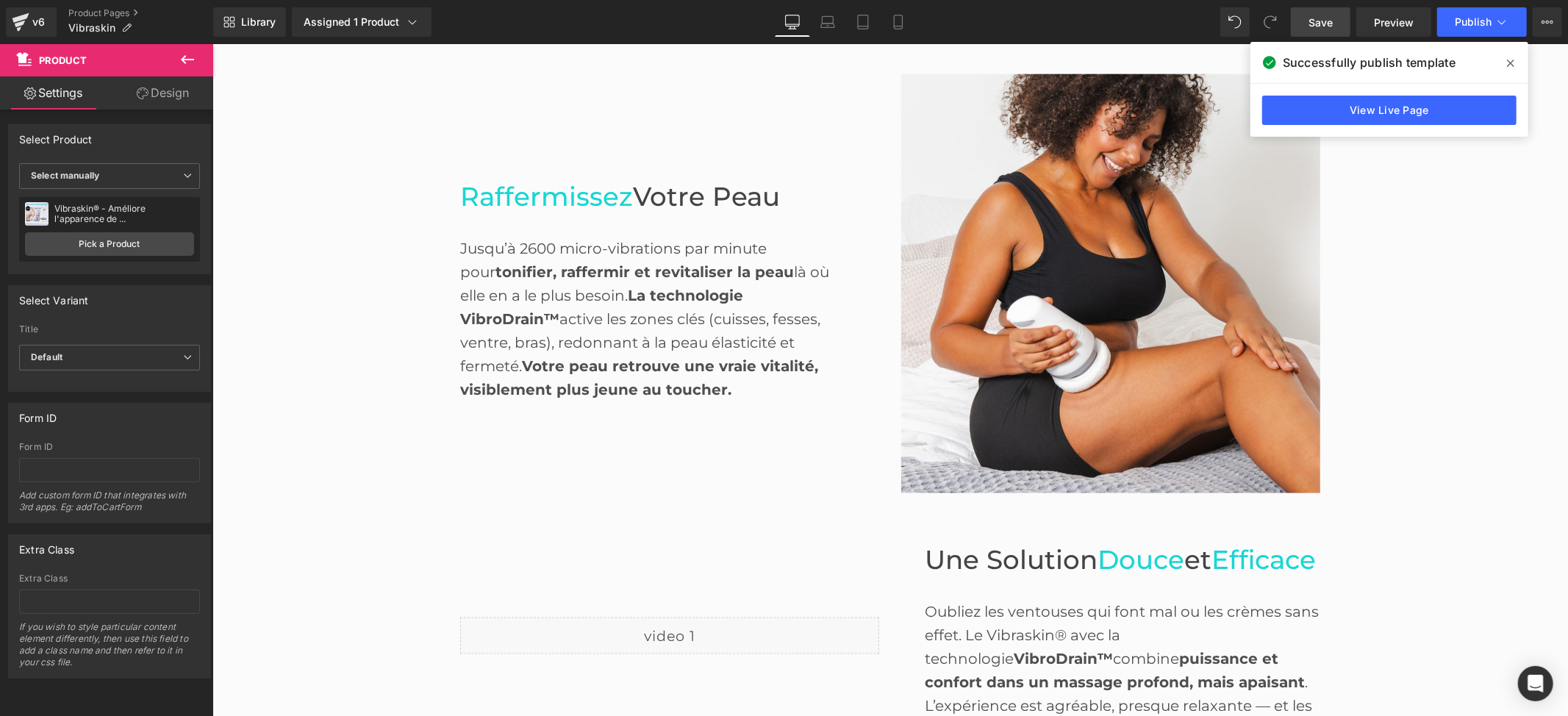
scroll to position [2156, 0]
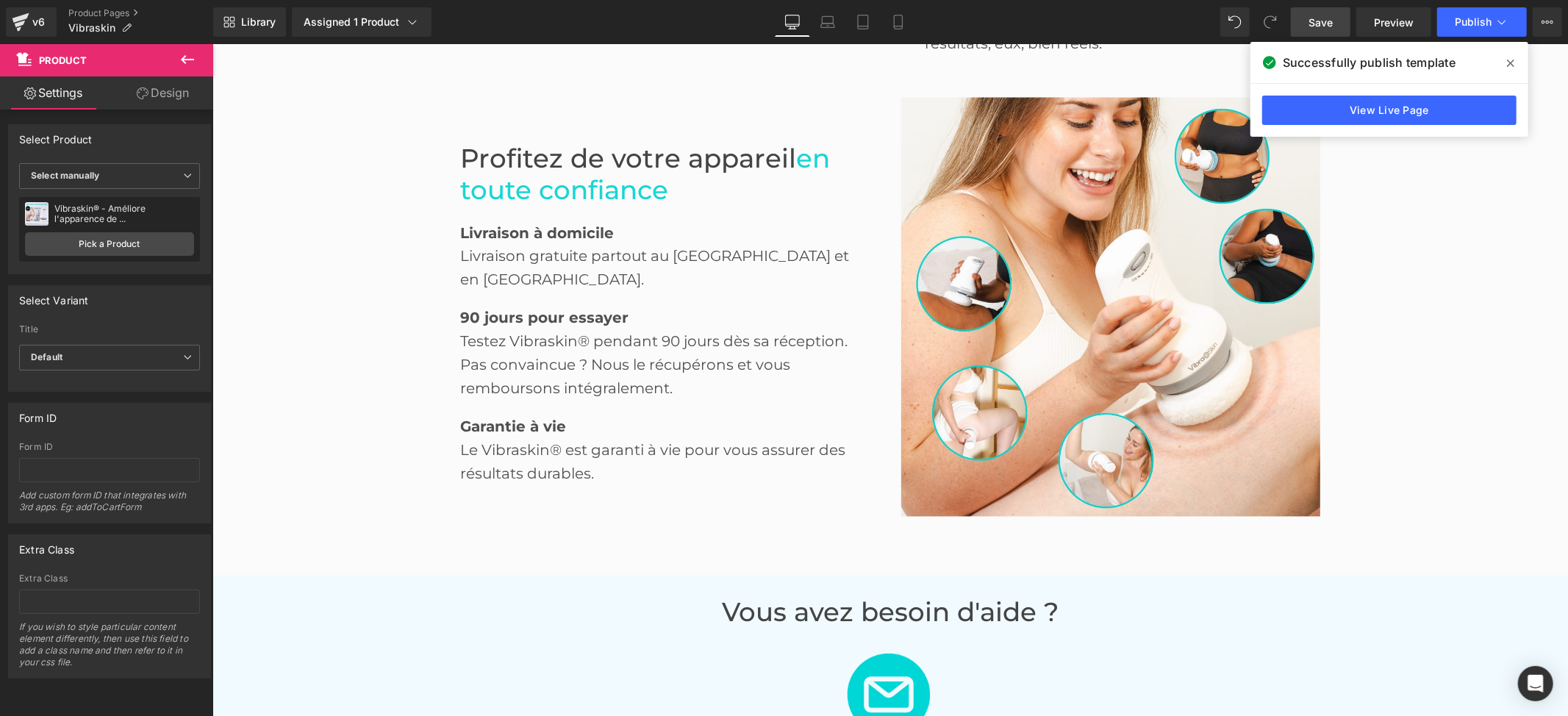
click at [1510, 64] on icon at bounding box center [1510, 64] width 8 height 8
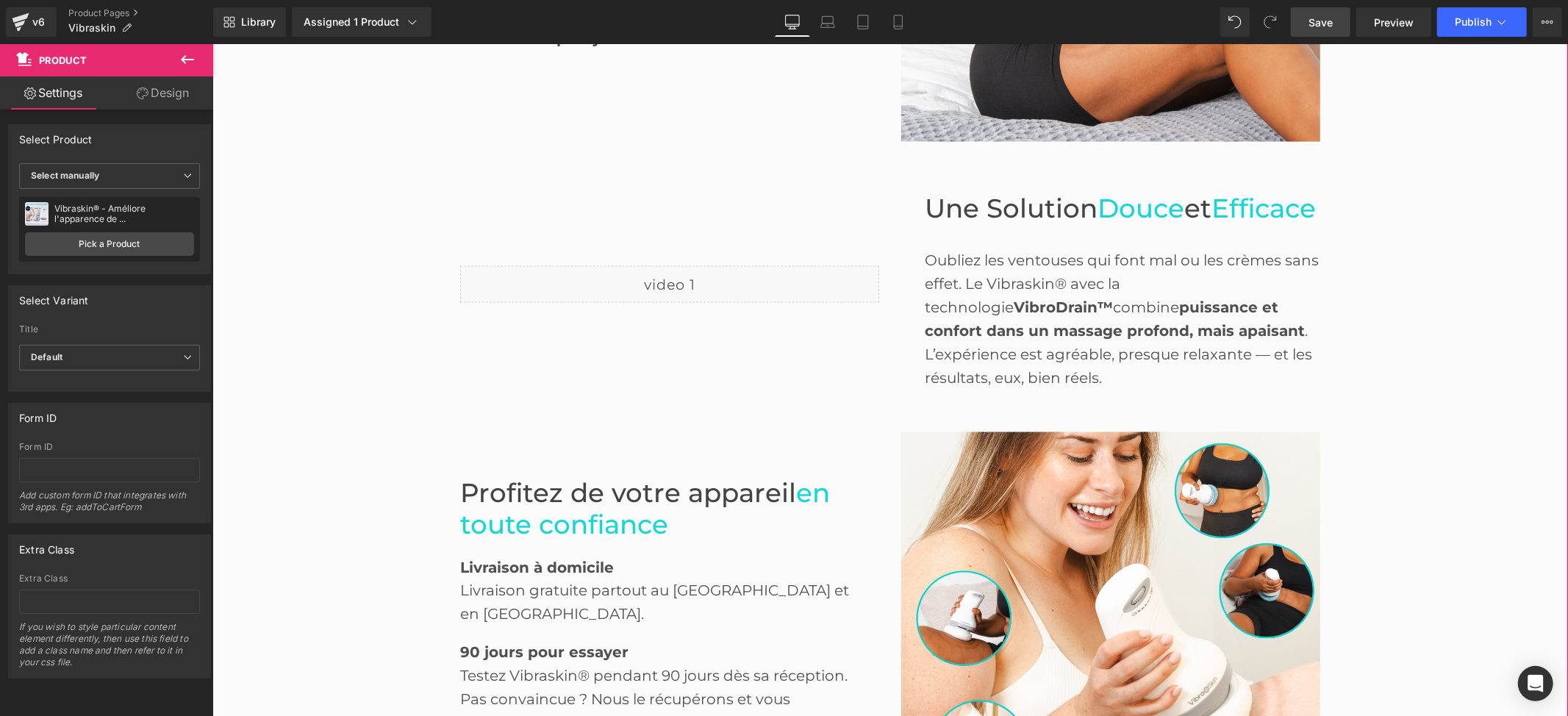
scroll to position [1764, 0]
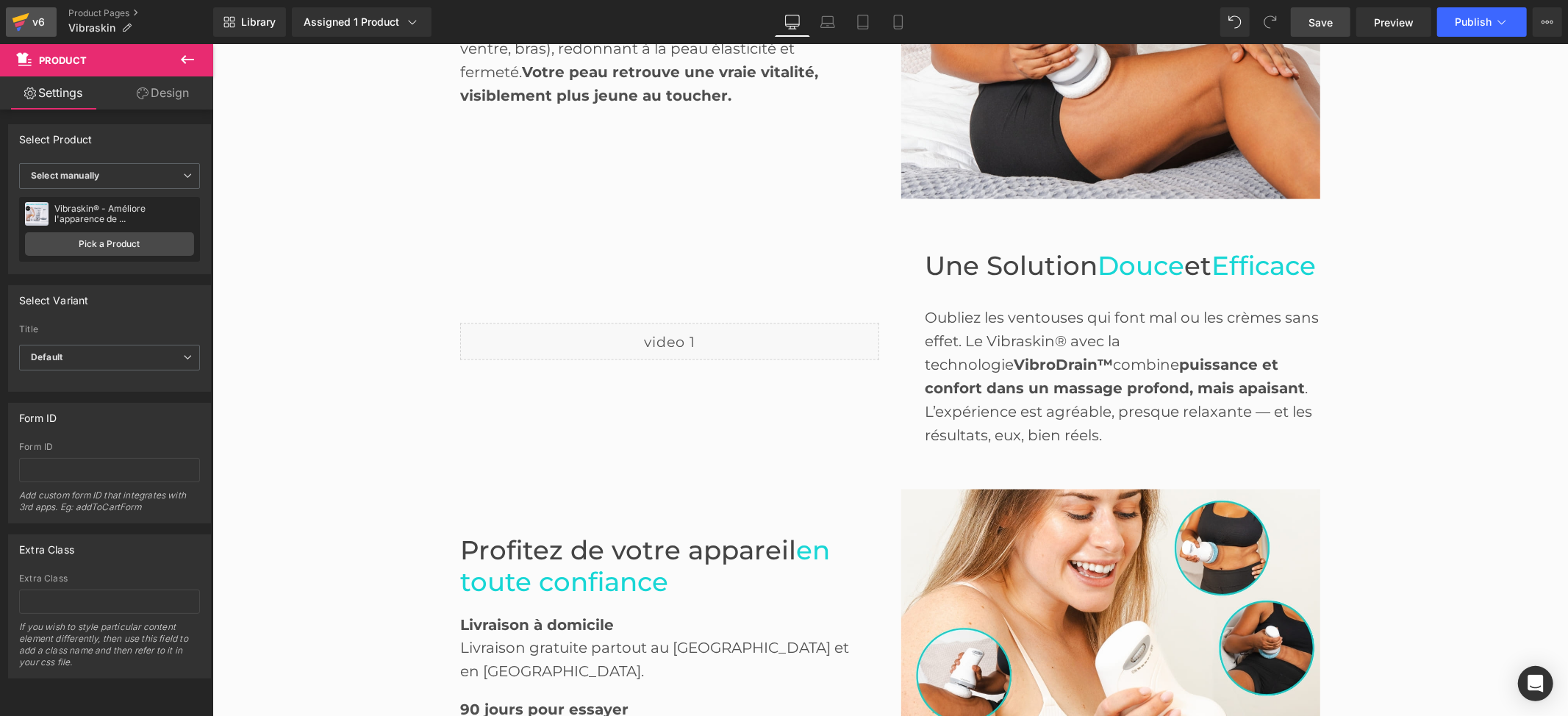
click at [25, 17] on icon at bounding box center [21, 17] width 17 height 10
